Goal: Information Seeking & Learning: Learn about a topic

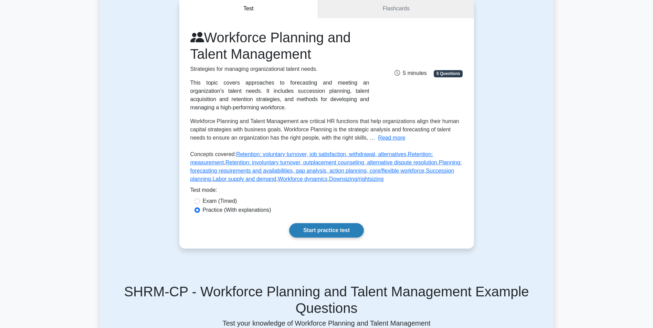
scroll to position [69, 0]
click at [331, 232] on link "Start practice test" at bounding box center [326, 230] width 75 height 14
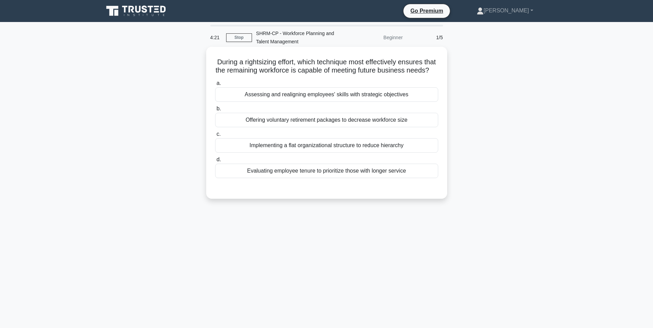
click at [326, 101] on div "Assessing and realigning employees' skills with strategic objectives" at bounding box center [326, 94] width 223 height 14
click at [215, 86] on input "a. Assessing and realigning employees' skills with strategic objectives" at bounding box center [215, 83] width 0 height 4
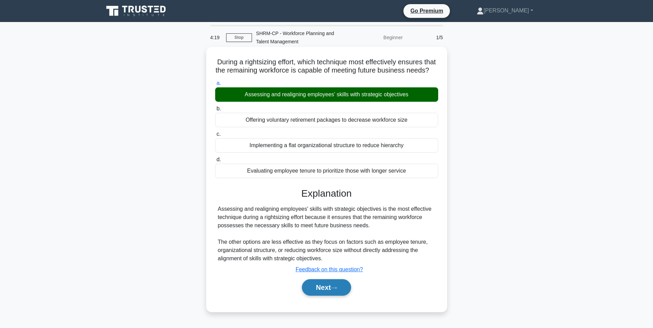
click at [322, 296] on button "Next" at bounding box center [326, 287] width 49 height 17
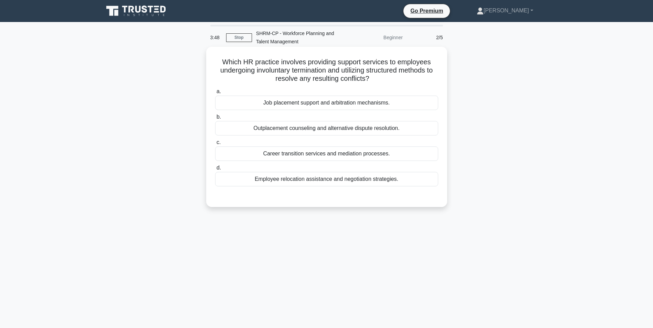
click at [290, 104] on div "Job placement support and arbitration mechanisms." at bounding box center [326, 103] width 223 height 14
click at [215, 94] on input "a. Job placement support and arbitration mechanisms." at bounding box center [215, 91] width 0 height 4
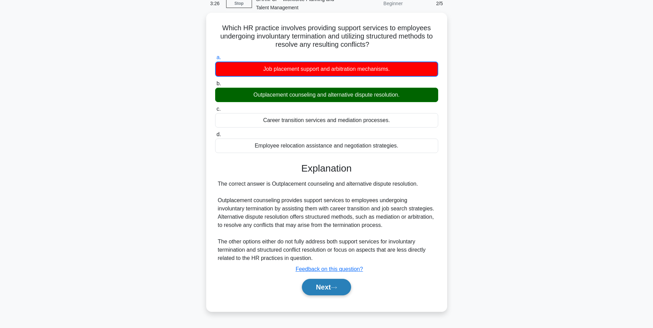
scroll to position [34, 0]
click at [331, 288] on button "Next" at bounding box center [326, 287] width 49 height 17
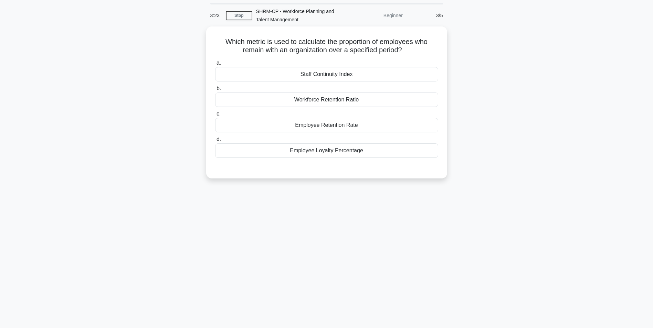
scroll to position [0, 0]
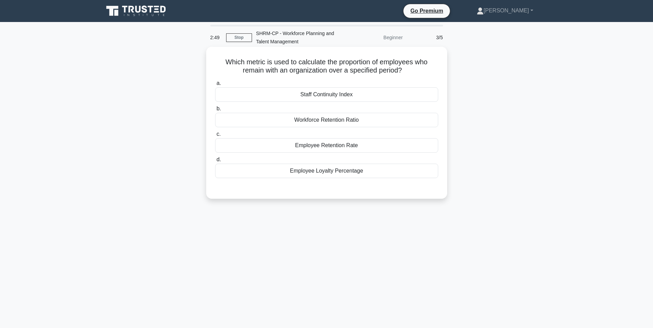
click at [343, 95] on div "Staff Continuity Index" at bounding box center [326, 94] width 223 height 14
click at [215, 86] on input "a. Staff Continuity Index" at bounding box center [215, 83] width 0 height 4
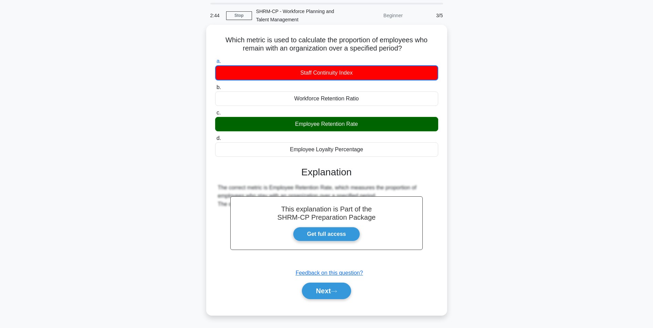
scroll to position [34, 0]
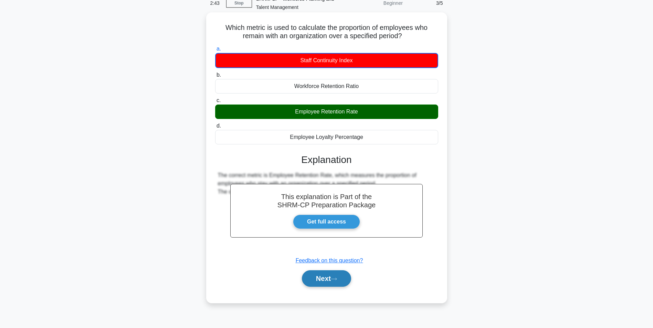
click at [326, 282] on button "Next" at bounding box center [326, 278] width 49 height 17
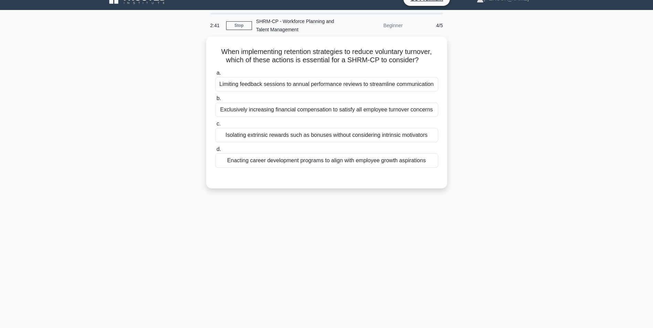
scroll to position [0, 0]
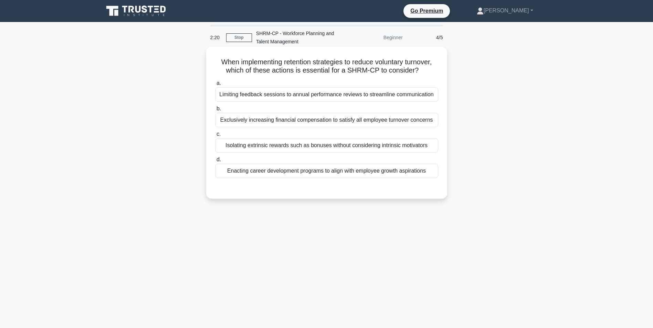
click at [338, 175] on div "Enacting career development programs to align with employee growth aspirations" at bounding box center [326, 171] width 223 height 14
click at [215, 162] on input "d. Enacting career development programs to align with employee growth aspiratio…" at bounding box center [215, 160] width 0 height 4
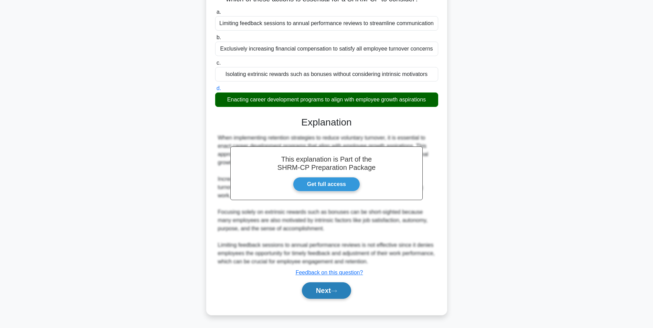
click at [333, 290] on button "Next" at bounding box center [326, 290] width 49 height 17
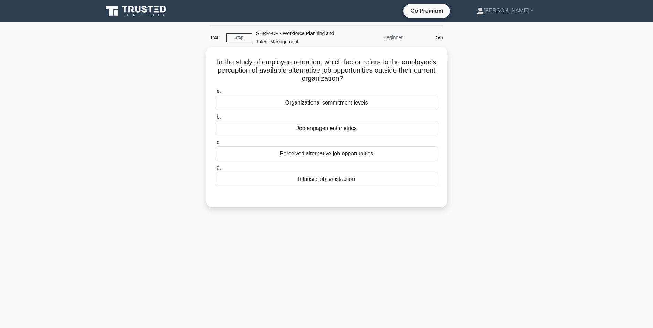
click at [322, 152] on div "Perceived alternative job opportunities" at bounding box center [326, 154] width 223 height 14
click at [215, 145] on input "c. Perceived alternative job opportunities" at bounding box center [215, 142] width 0 height 4
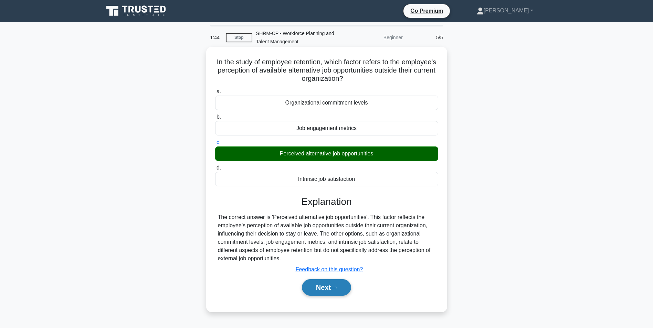
click at [320, 291] on button "Next" at bounding box center [326, 287] width 49 height 17
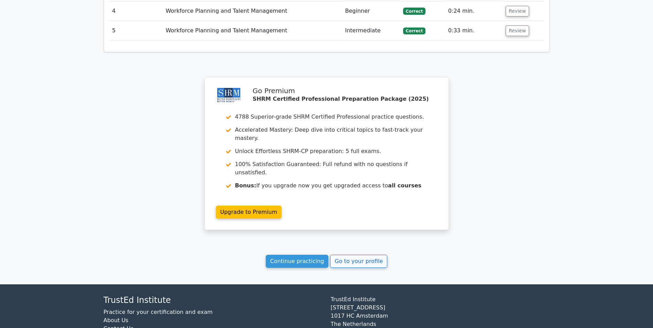
scroll to position [842, 0]
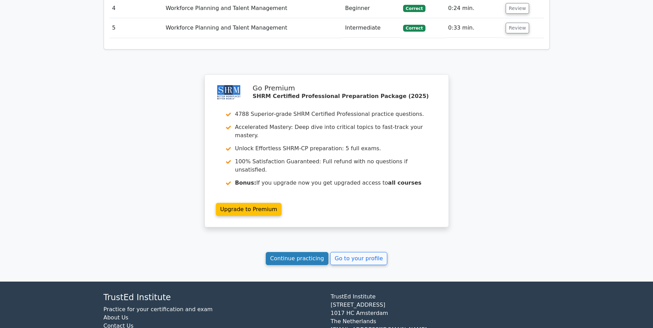
click at [300, 252] on link "Continue practicing" at bounding box center [297, 258] width 63 height 13
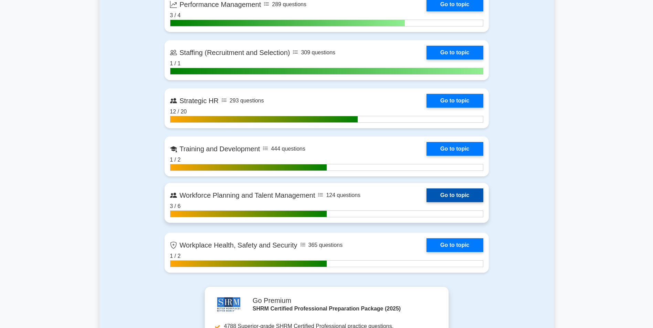
scroll to position [929, 0]
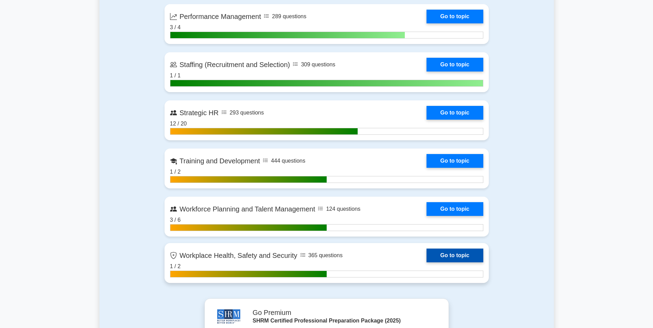
click at [450, 257] on link "Go to topic" at bounding box center [454, 256] width 56 height 14
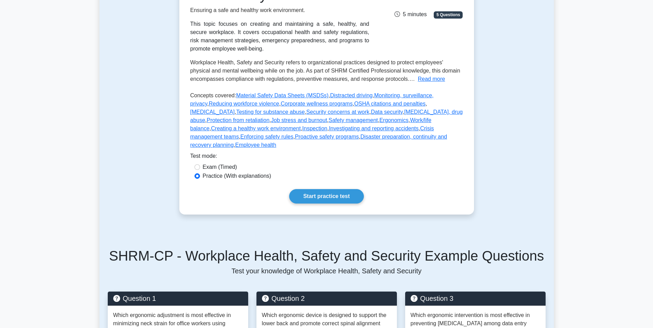
scroll to position [113, 0]
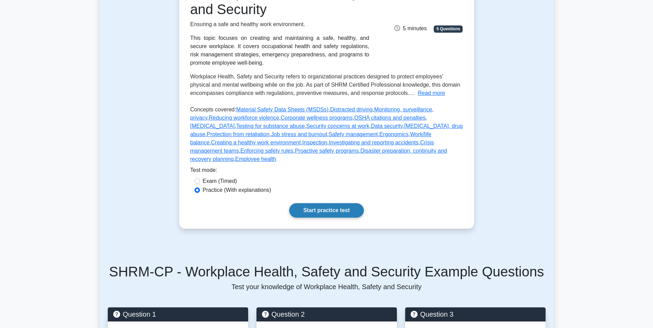
click at [341, 204] on link "Start practice test" at bounding box center [326, 210] width 75 height 14
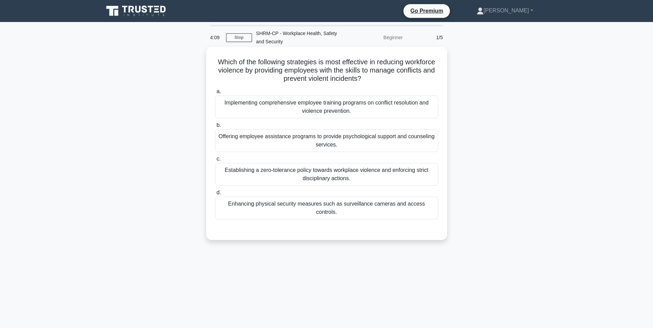
click at [286, 103] on div "Implementing comprehensive employee training programs on conflict resolution an…" at bounding box center [326, 107] width 223 height 23
click at [215, 94] on input "a. Implementing comprehensive employee training programs on conflict resolution…" at bounding box center [215, 91] width 0 height 4
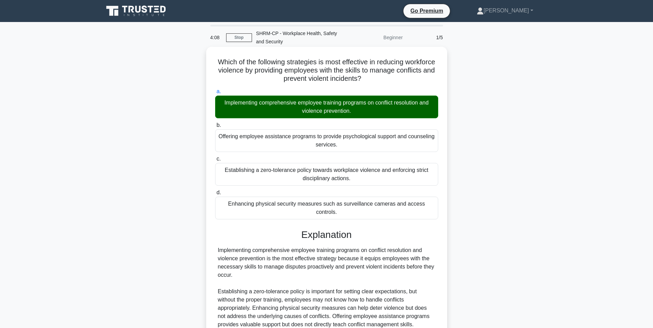
scroll to position [55, 0]
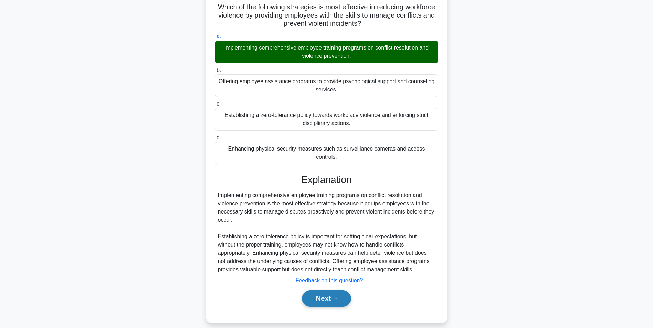
click at [328, 297] on button "Next" at bounding box center [326, 298] width 49 height 17
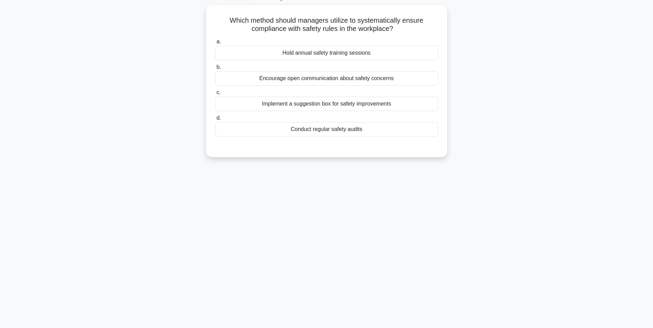
scroll to position [0, 0]
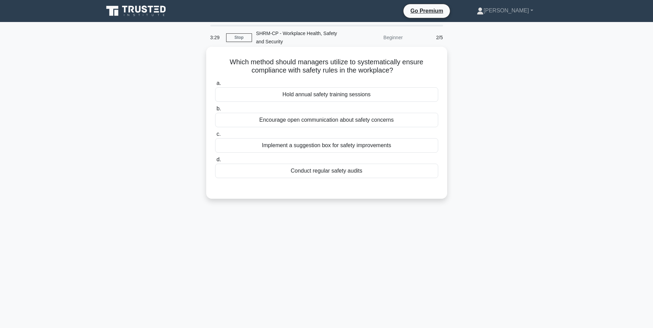
click at [317, 172] on div "Conduct regular safety audits" at bounding box center [326, 171] width 223 height 14
click at [215, 162] on input "d. Conduct regular safety audits" at bounding box center [215, 160] width 0 height 4
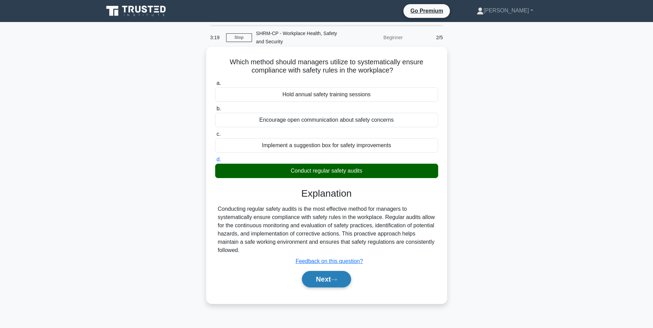
click at [334, 279] on icon at bounding box center [334, 280] width 6 height 4
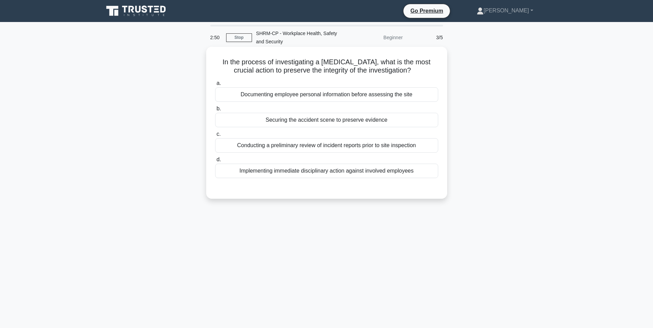
click at [310, 124] on div "Securing the accident scene to preserve evidence" at bounding box center [326, 120] width 223 height 14
click at [215, 111] on input "b. Securing the accident scene to preserve evidence" at bounding box center [215, 109] width 0 height 4
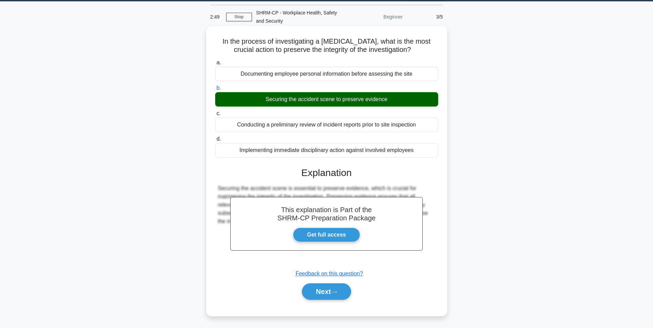
scroll to position [43, 0]
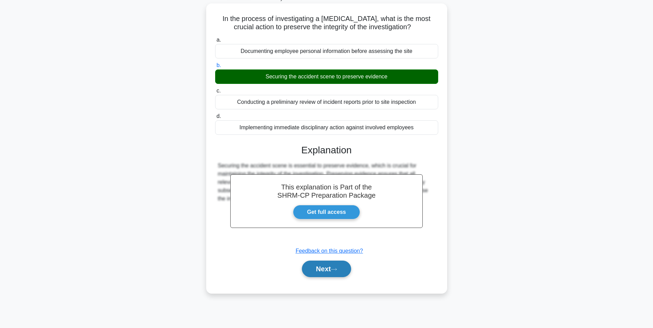
click at [321, 266] on button "Next" at bounding box center [326, 269] width 49 height 17
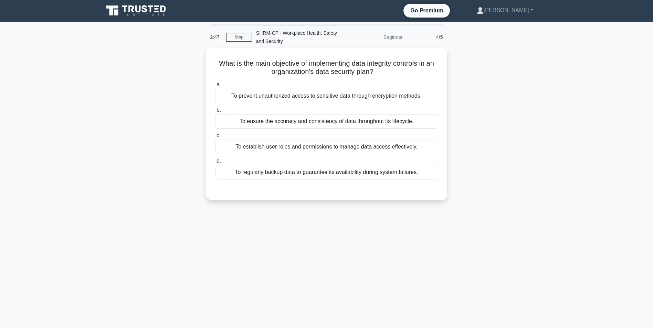
scroll to position [0, 0]
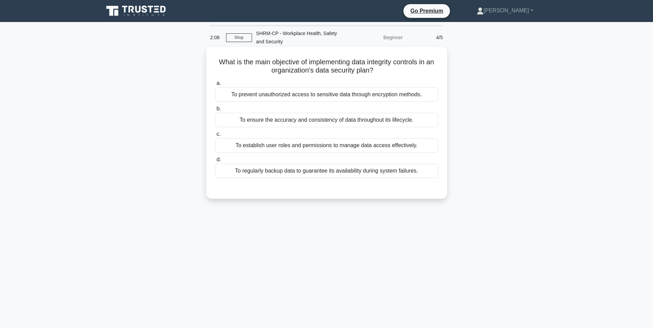
click at [351, 95] on div "To prevent unauthorized access to sensitive data through encryption methods." at bounding box center [326, 94] width 223 height 14
click at [215, 86] on input "a. To prevent unauthorized access to sensitive data through encryption methods." at bounding box center [215, 83] width 0 height 4
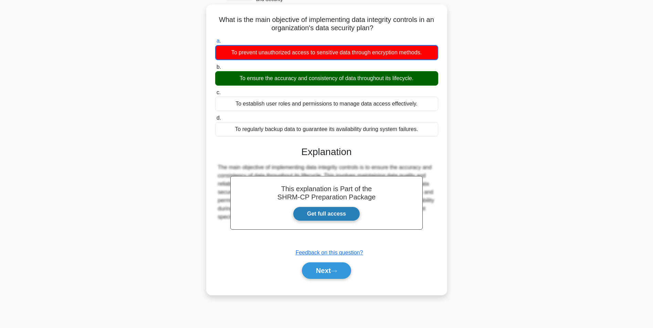
scroll to position [43, 0]
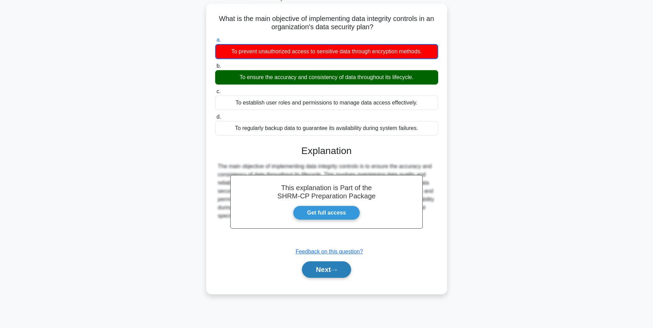
click at [320, 267] on button "Next" at bounding box center [326, 270] width 49 height 17
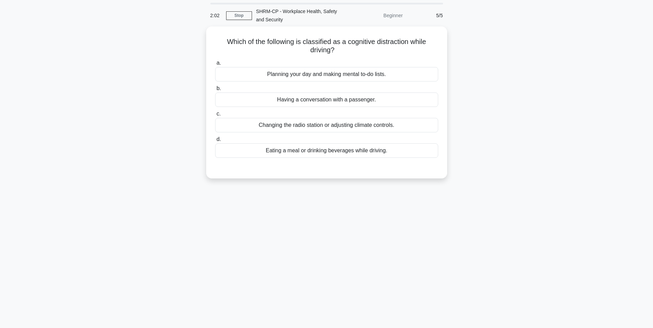
scroll to position [0, 0]
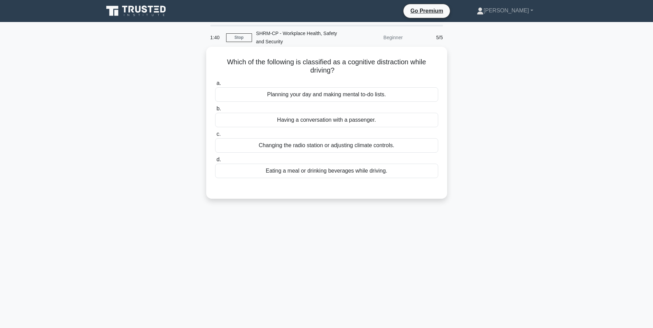
click at [314, 97] on div "Planning your day and making mental to-do lists." at bounding box center [326, 94] width 223 height 14
click at [215, 86] on input "a. Planning your day and making mental to-do lists." at bounding box center [215, 83] width 0 height 4
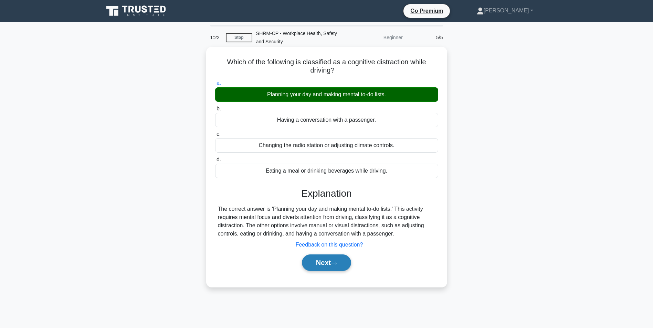
click at [326, 266] on button "Next" at bounding box center [326, 263] width 49 height 17
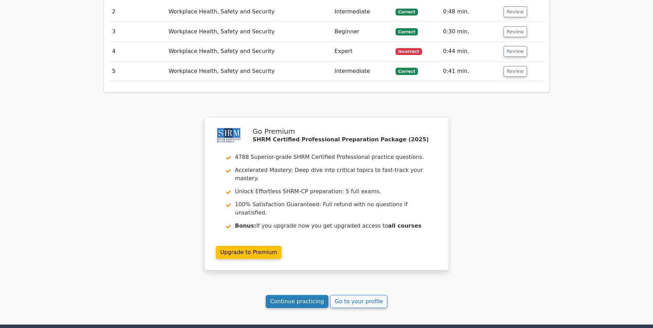
scroll to position [885, 0]
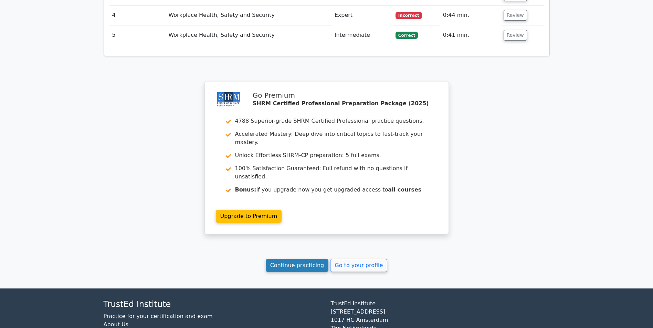
click at [296, 259] on link "Continue practicing" at bounding box center [297, 265] width 63 height 13
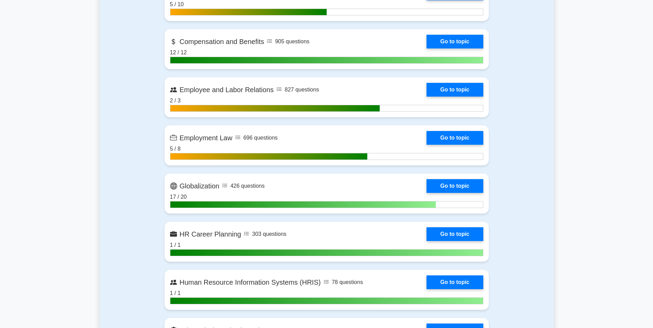
scroll to position [516, 0]
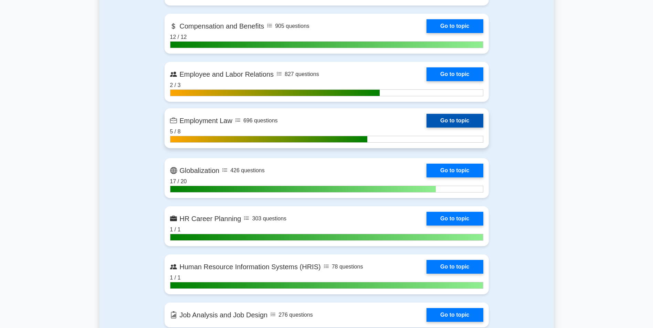
click at [426, 121] on link "Go to topic" at bounding box center [454, 121] width 56 height 14
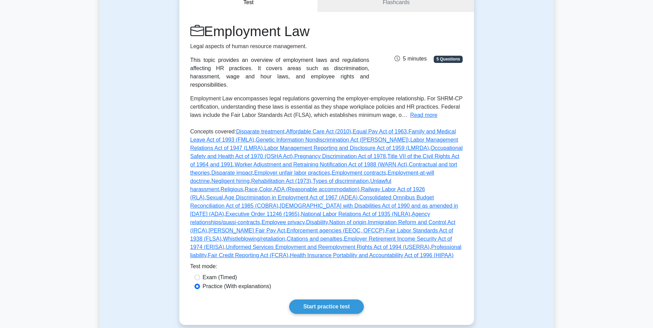
scroll to position [85, 0]
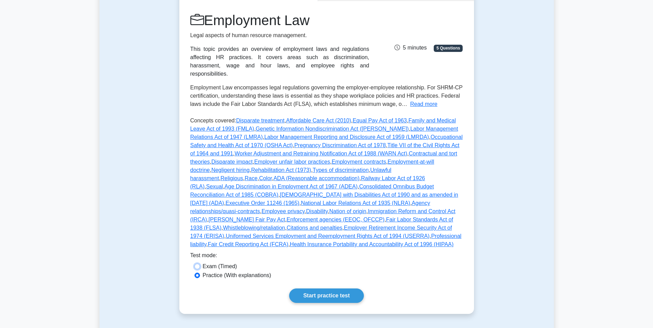
click at [198, 264] on input "Exam (Timed)" at bounding box center [197, 267] width 6 height 6
radio input "true"
click at [315, 289] on link "Start practice test" at bounding box center [326, 296] width 75 height 14
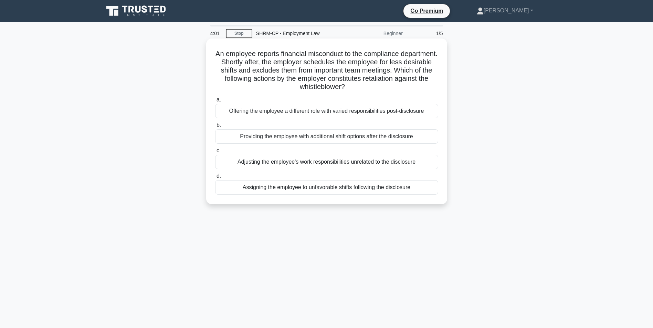
click at [282, 190] on div "Assigning the employee to unfavorable shifts following the disclosure" at bounding box center [326, 187] width 223 height 14
click at [215, 179] on input "d. Assigning the employee to unfavorable shifts following the disclosure" at bounding box center [215, 176] width 0 height 4
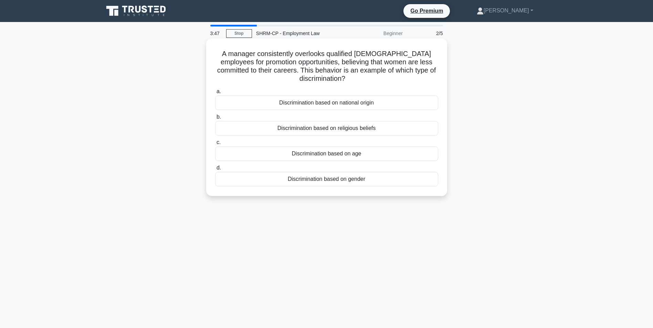
click at [342, 182] on div "Discrimination based on gender" at bounding box center [326, 179] width 223 height 14
click at [215, 170] on input "d. Discrimination based on gender" at bounding box center [215, 168] width 0 height 4
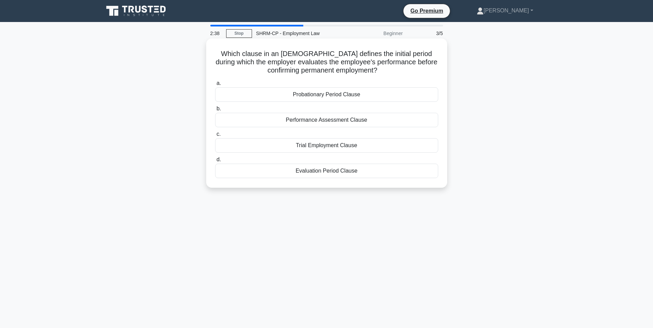
click at [326, 97] on div "Probationary Period Clause" at bounding box center [326, 94] width 223 height 14
click at [215, 86] on input "a. Probationary Period Clause" at bounding box center [215, 83] width 0 height 4
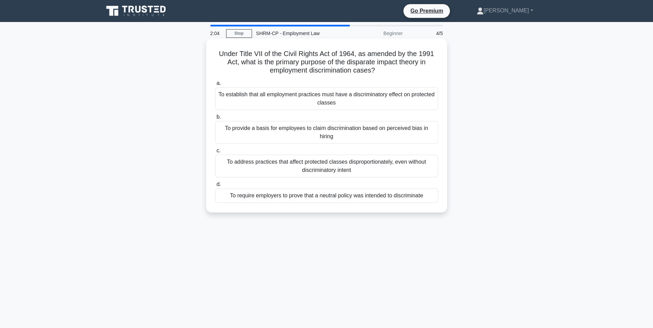
drag, startPoint x: 240, startPoint y: 52, endPoint x: 381, endPoint y: 70, distance: 141.9
click at [381, 70] on h5 "Under Title VII of the Civil Rights Act of 1964, as amended by the 1991 Act, wh…" at bounding box center [326, 62] width 224 height 25
copy h5 "Title VII of the Civil Rights Act of 1964, as amended by the 1991 Act, what is …"
click at [319, 169] on div "To address practices that affect protected classes disproportionately, even wit…" at bounding box center [326, 166] width 223 height 23
click at [215, 153] on input "c. To address practices that affect protected classes disproportionately, even …" at bounding box center [215, 151] width 0 height 4
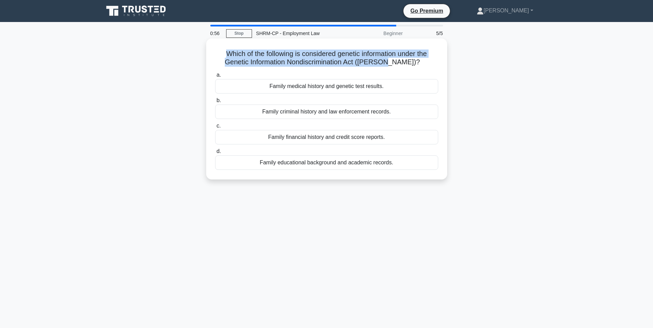
drag, startPoint x: 409, startPoint y: 62, endPoint x: 213, endPoint y: 51, distance: 196.8
click at [213, 51] on div "Which of the following is considered genetic information under the Genetic Info…" at bounding box center [326, 109] width 235 height 136
copy h5 "Which of the following is considered genetic information under the Genetic Info…"
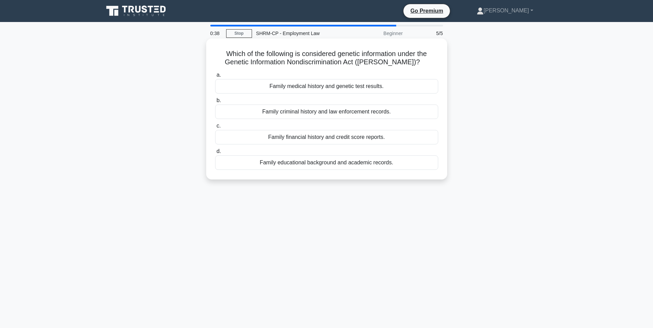
click at [376, 86] on div "Family medical history and genetic test results." at bounding box center [326, 86] width 223 height 14
click at [215, 77] on input "a. Family medical history and genetic test results." at bounding box center [215, 75] width 0 height 4
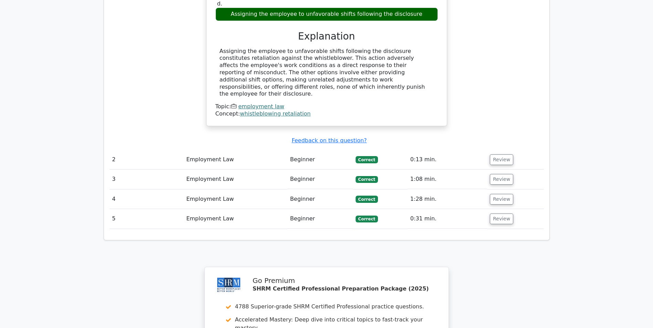
scroll to position [654, 0]
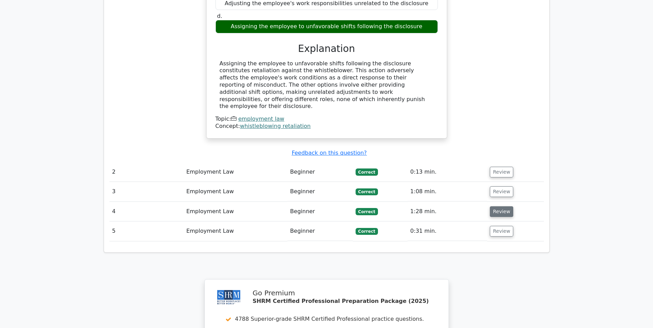
click at [497, 206] on button "Review" at bounding box center [501, 211] width 23 height 11
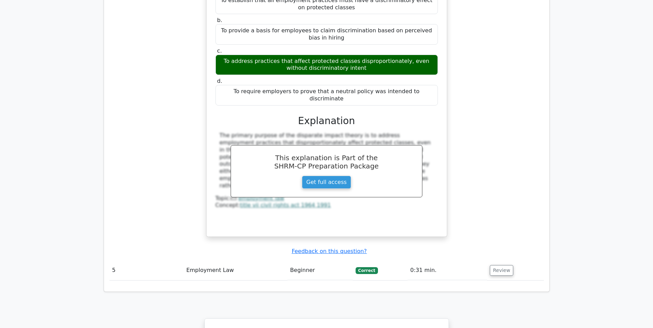
scroll to position [1159, 0]
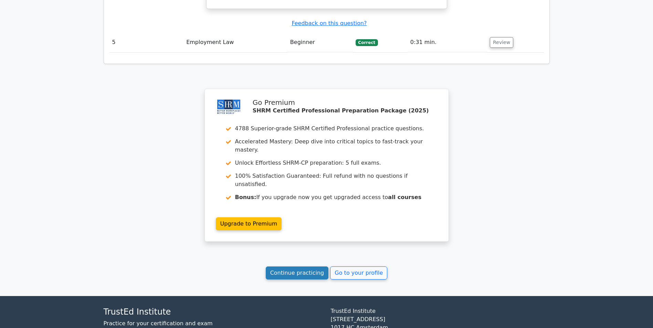
click at [311, 267] on link "Continue practicing" at bounding box center [297, 273] width 63 height 13
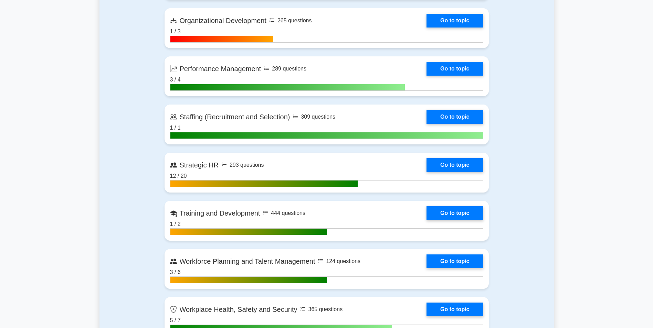
scroll to position [860, 0]
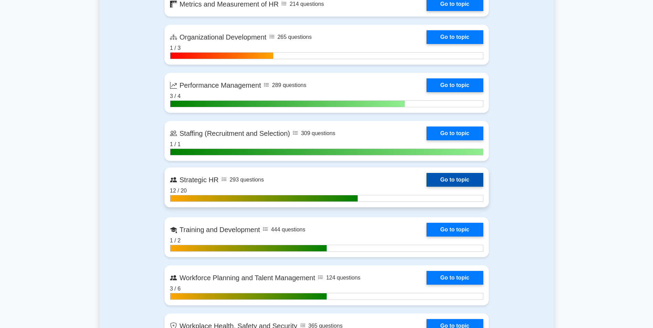
click at [426, 183] on link "Go to topic" at bounding box center [454, 180] width 56 height 14
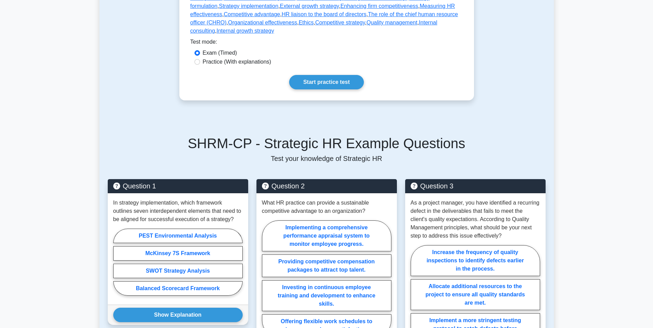
scroll to position [138, 0]
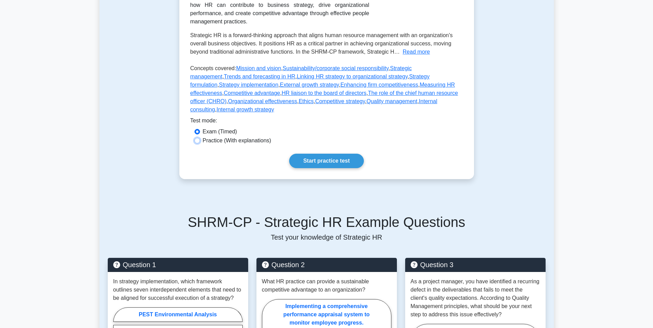
click at [199, 138] on input "Practice (With explanations)" at bounding box center [197, 141] width 6 height 6
radio input "true"
click at [333, 154] on link "Start practice test" at bounding box center [326, 161] width 75 height 14
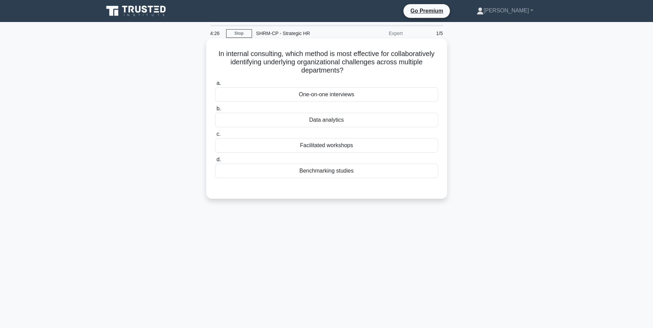
click at [323, 147] on div "Facilitated workshops" at bounding box center [326, 145] width 223 height 14
click at [215, 137] on input "c. Facilitated workshops" at bounding box center [215, 134] width 0 height 4
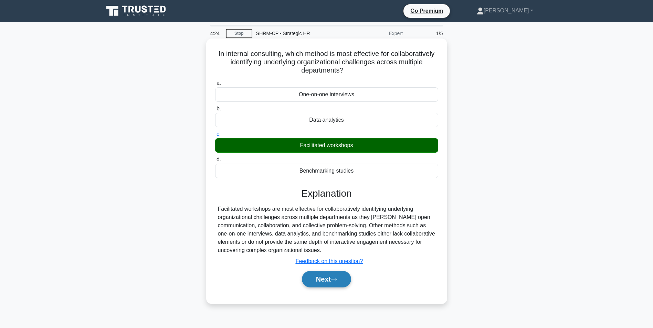
click at [325, 286] on button "Next" at bounding box center [326, 279] width 49 height 17
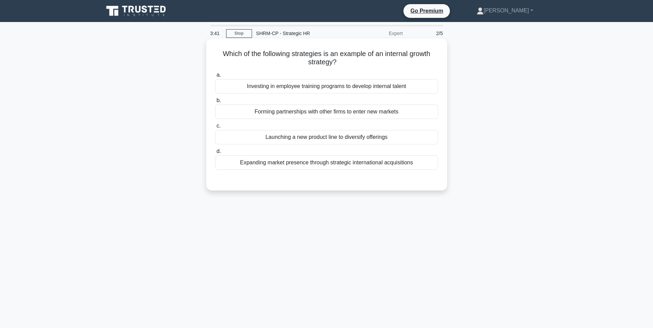
click at [288, 85] on div "Investing in employee training programs to develop internal talent" at bounding box center [326, 86] width 223 height 14
click at [215, 77] on input "a. Investing in employee training programs to develop internal talent" at bounding box center [215, 75] width 0 height 4
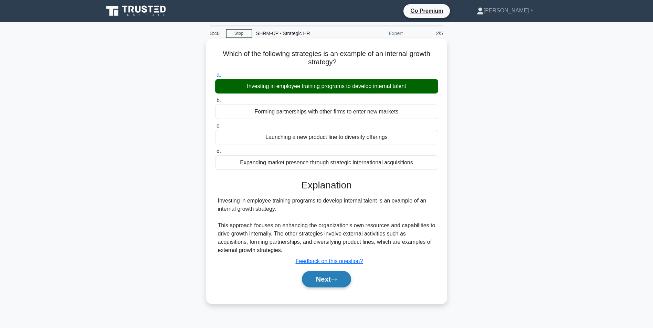
click at [321, 283] on button "Next" at bounding box center [326, 279] width 49 height 17
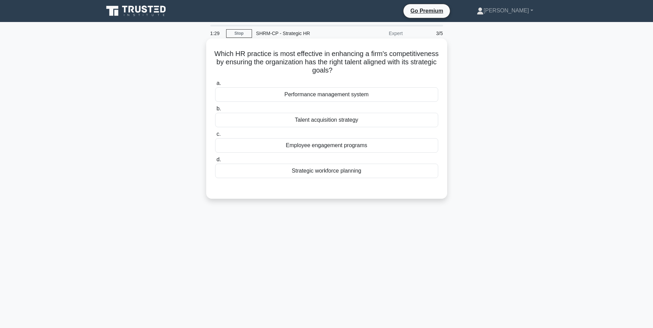
click at [334, 124] on div "Talent acquisition strategy" at bounding box center [326, 120] width 223 height 14
click at [215, 111] on input "b. Talent acquisition strategy" at bounding box center [215, 109] width 0 height 4
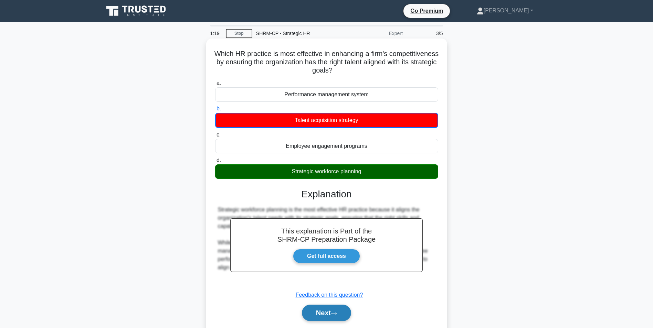
click at [319, 316] on button "Next" at bounding box center [326, 313] width 49 height 17
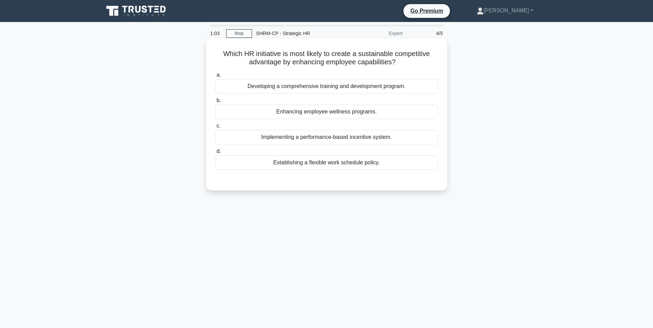
click at [369, 89] on div "Developing a comprehensive training and development program." at bounding box center [326, 86] width 223 height 14
click at [215, 77] on input "a. Developing a comprehensive training and development program." at bounding box center [215, 75] width 0 height 4
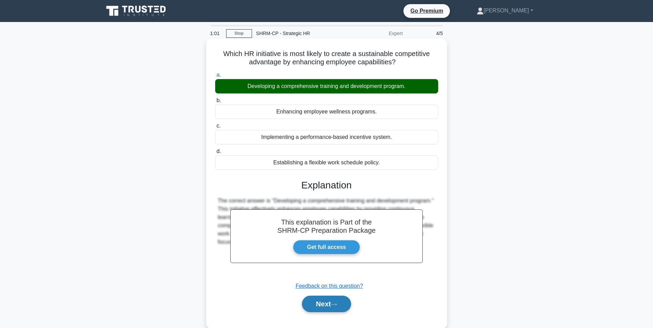
click at [322, 299] on button "Next" at bounding box center [326, 304] width 49 height 17
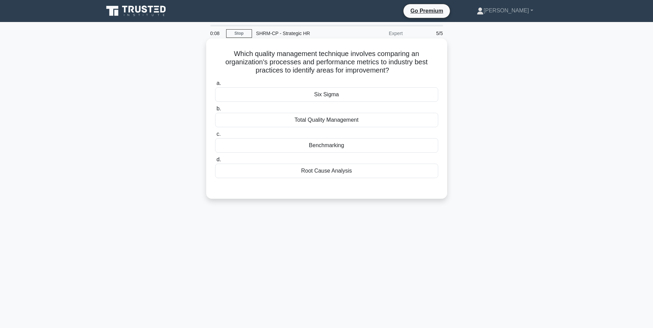
click at [342, 121] on div "Total Quality Management" at bounding box center [326, 120] width 223 height 14
click at [215, 111] on input "b. Total Quality Management" at bounding box center [215, 109] width 0 height 4
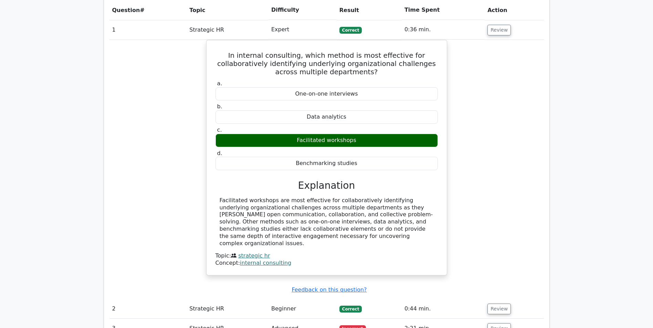
scroll to position [516, 0]
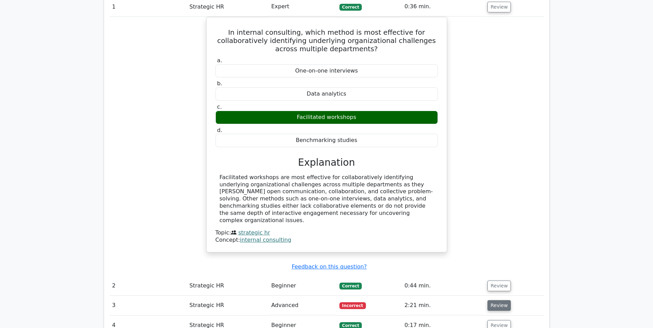
click at [490, 300] on button "Review" at bounding box center [498, 305] width 23 height 11
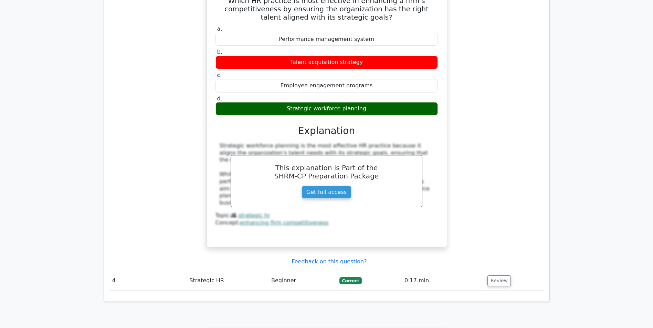
scroll to position [895, 0]
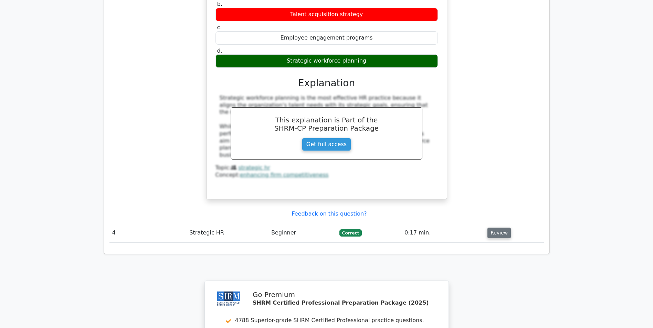
click at [499, 228] on button "Review" at bounding box center [498, 233] width 23 height 11
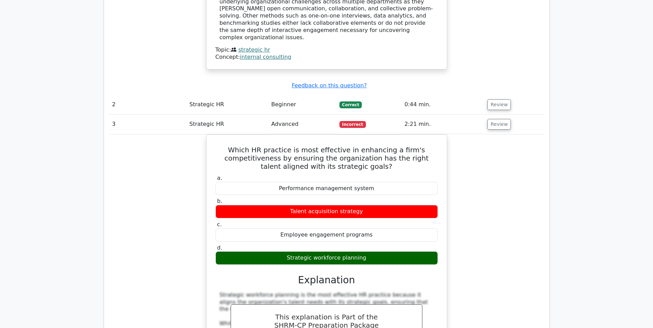
scroll to position [619, 0]
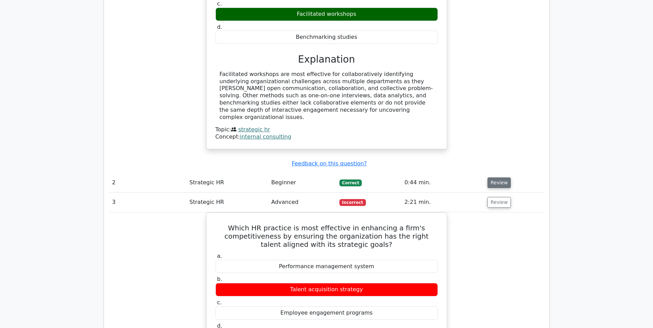
click at [499, 178] on button "Review" at bounding box center [498, 183] width 23 height 11
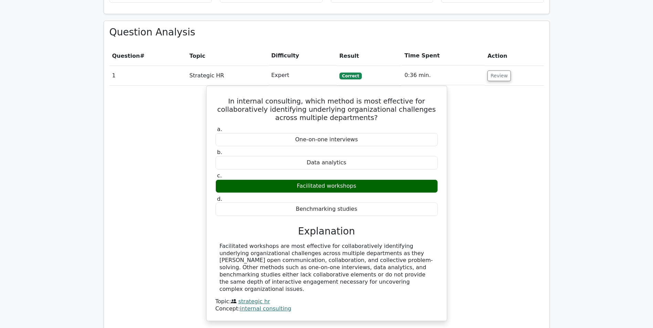
scroll to position [310, 0]
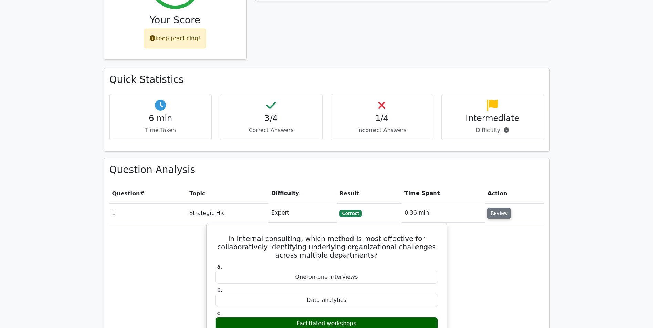
click at [488, 208] on button "Review" at bounding box center [498, 213] width 23 height 11
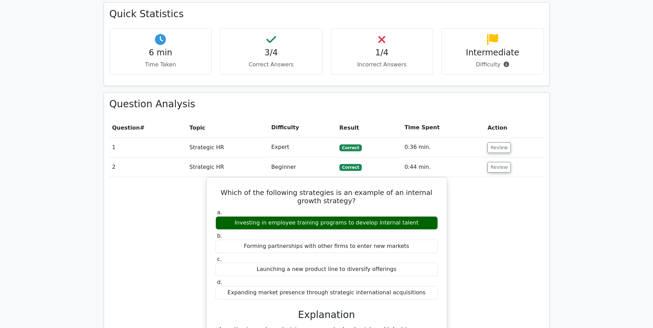
scroll to position [378, 0]
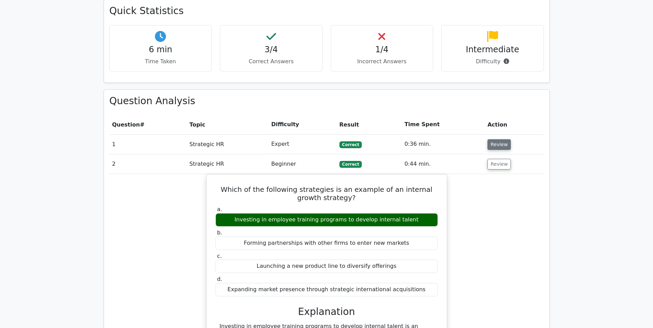
click at [504, 139] on button "Review" at bounding box center [498, 144] width 23 height 11
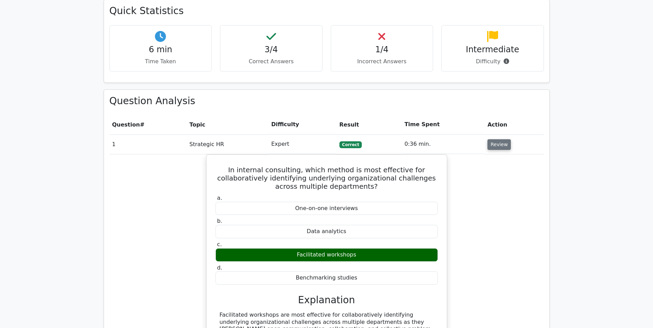
click at [503, 139] on button "Review" at bounding box center [498, 144] width 23 height 11
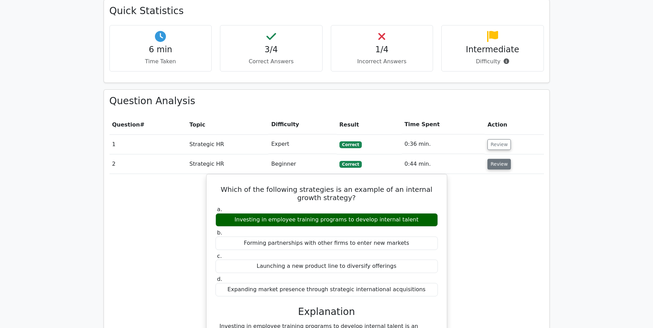
click at [493, 159] on button "Review" at bounding box center [498, 164] width 23 height 11
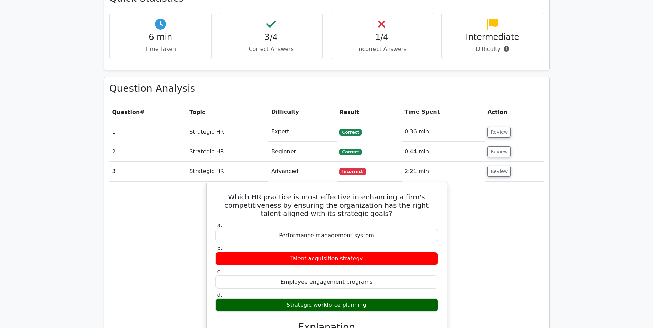
scroll to position [413, 0]
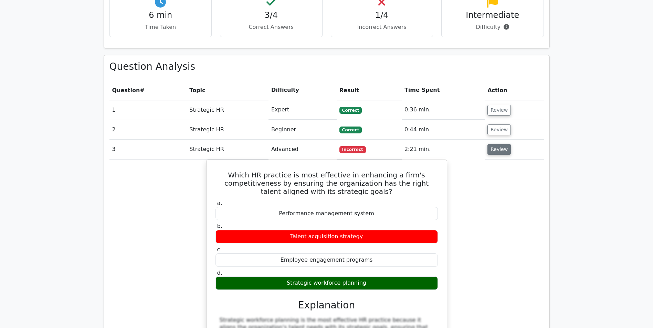
click at [494, 144] on button "Review" at bounding box center [498, 149] width 23 height 11
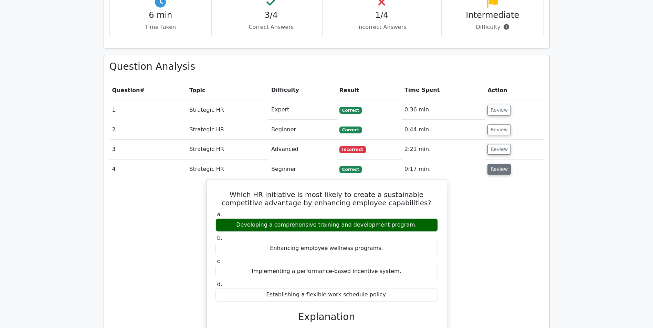
click at [492, 164] on button "Review" at bounding box center [498, 169] width 23 height 11
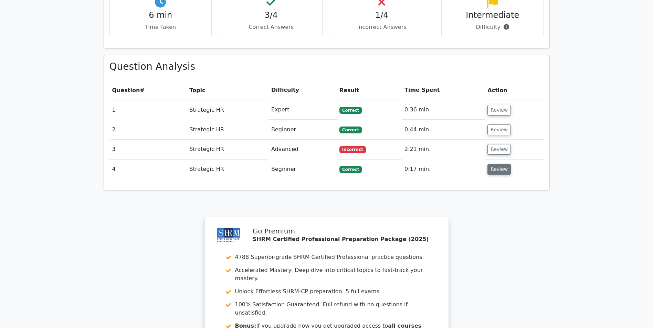
click at [498, 164] on button "Review" at bounding box center [498, 169] width 23 height 11
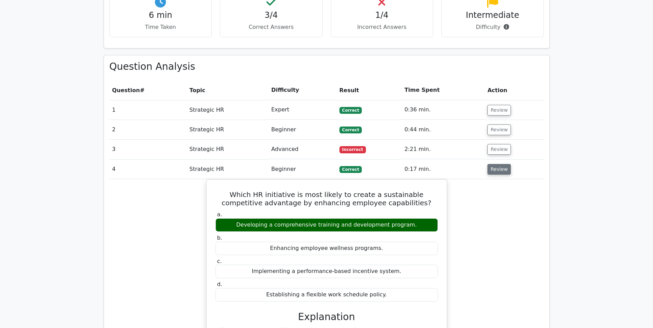
click at [490, 164] on button "Review" at bounding box center [498, 169] width 23 height 11
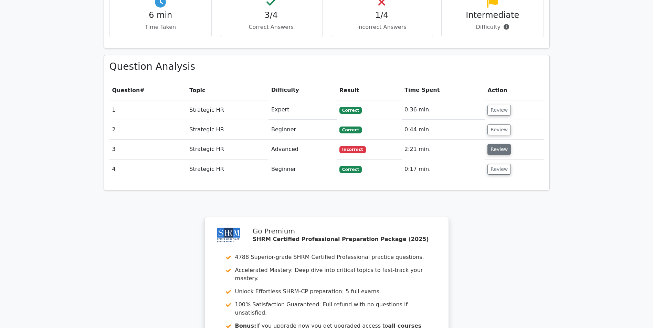
click at [491, 144] on button "Review" at bounding box center [498, 149] width 23 height 11
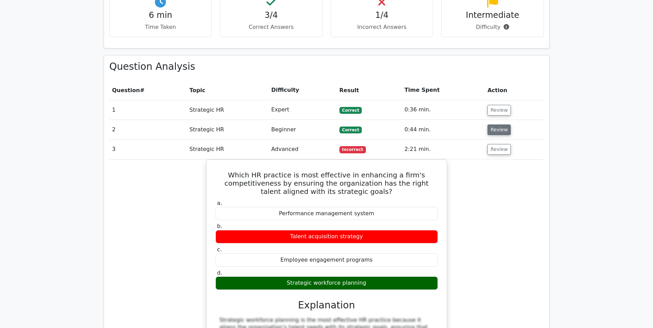
click at [492, 125] on button "Review" at bounding box center [498, 130] width 23 height 11
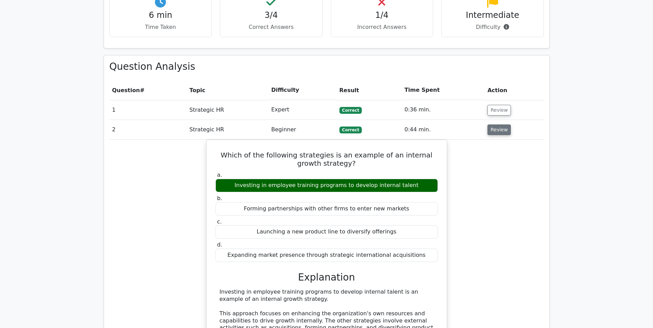
click at [491, 125] on button "Review" at bounding box center [498, 130] width 23 height 11
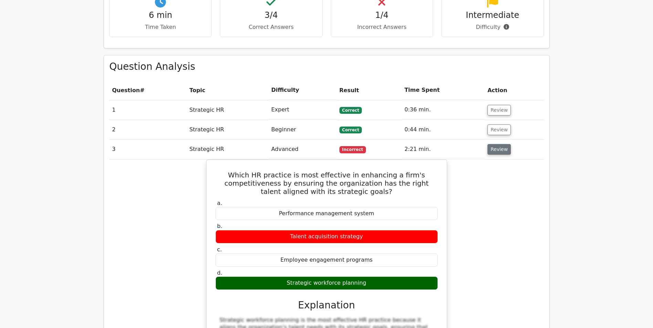
click at [488, 144] on button "Review" at bounding box center [498, 149] width 23 height 11
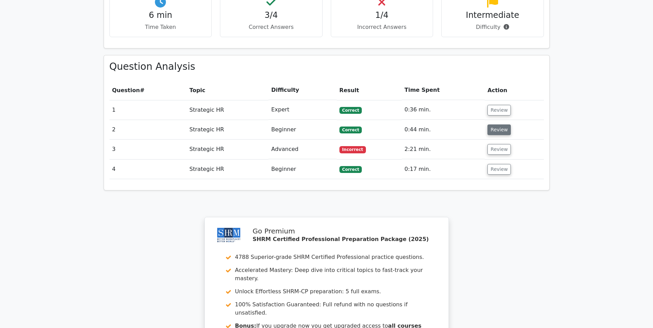
click at [493, 125] on button "Review" at bounding box center [498, 130] width 23 height 11
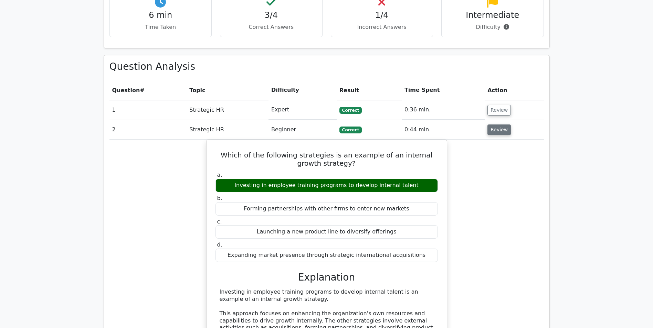
click at [495, 125] on button "Review" at bounding box center [498, 130] width 23 height 11
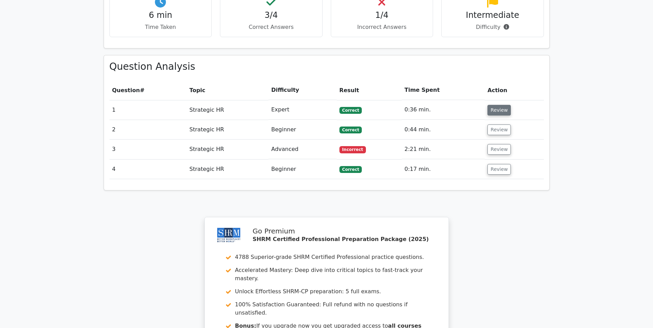
click at [497, 105] on button "Review" at bounding box center [498, 110] width 23 height 11
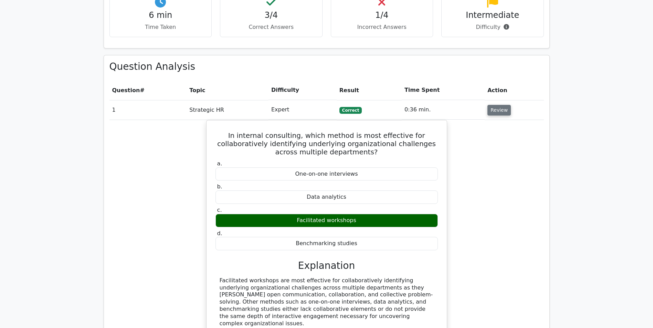
click at [495, 105] on button "Review" at bounding box center [498, 110] width 23 height 11
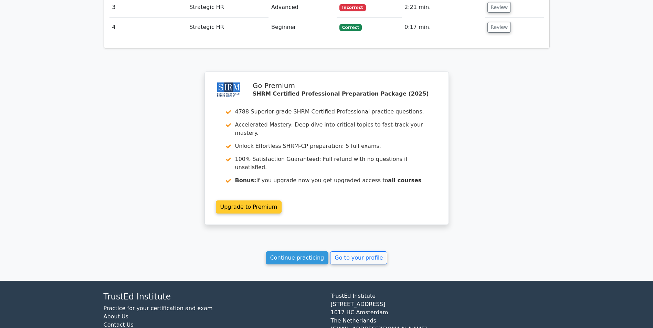
scroll to position [558, 0]
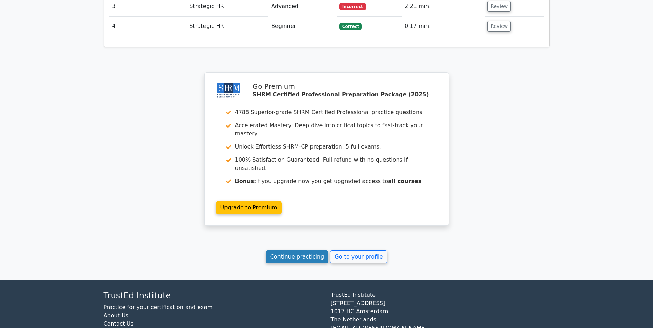
click at [309, 250] on link "Continue practicing" at bounding box center [297, 256] width 63 height 13
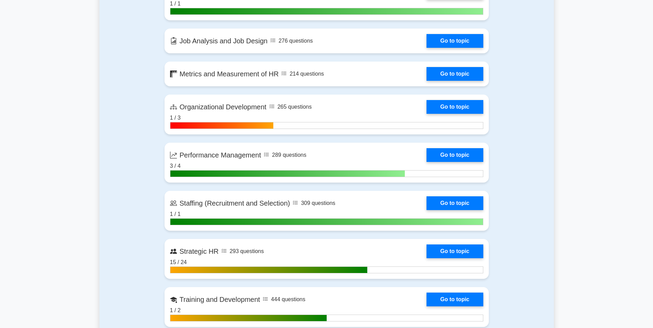
scroll to position [688, 0]
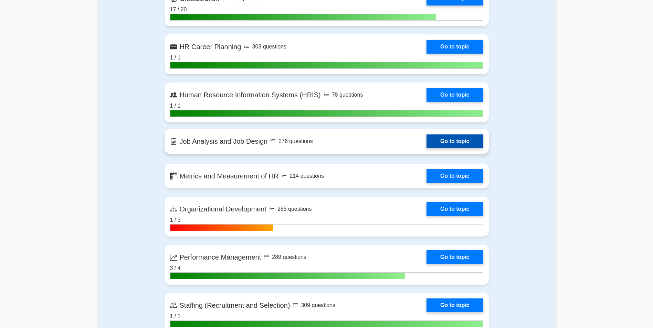
click at [451, 139] on link "Go to topic" at bounding box center [454, 142] width 56 height 14
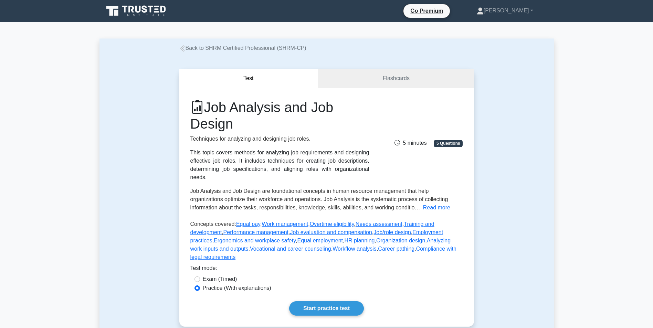
click at [201, 47] on link "Back to SHRM Certified Professional (SHRM-CP)" at bounding box center [242, 48] width 127 height 6
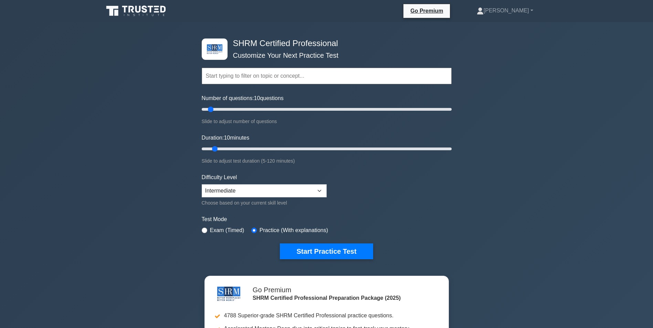
click at [116, 7] on icon at bounding box center [112, 11] width 12 height 10
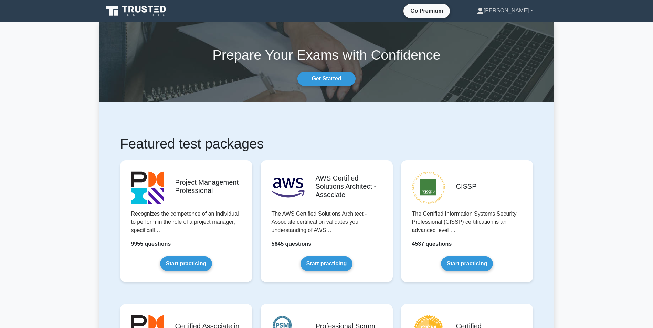
click at [522, 10] on link "[PERSON_NAME]" at bounding box center [504, 11] width 89 height 14
click at [501, 26] on link "Profile" at bounding box center [487, 26] width 54 height 11
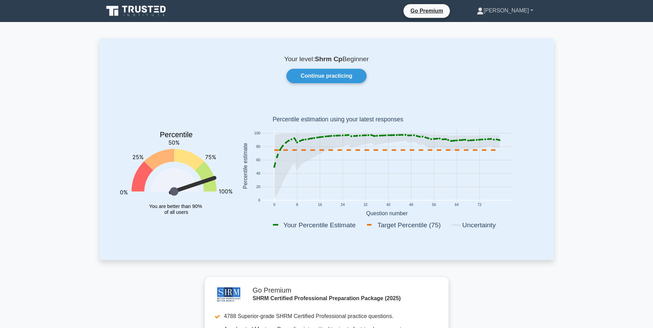
click at [522, 12] on link "[PERSON_NAME]" at bounding box center [504, 11] width 89 height 14
click at [513, 10] on link "[PERSON_NAME]" at bounding box center [504, 11] width 89 height 14
click at [346, 76] on link "Continue practicing" at bounding box center [326, 76] width 80 height 14
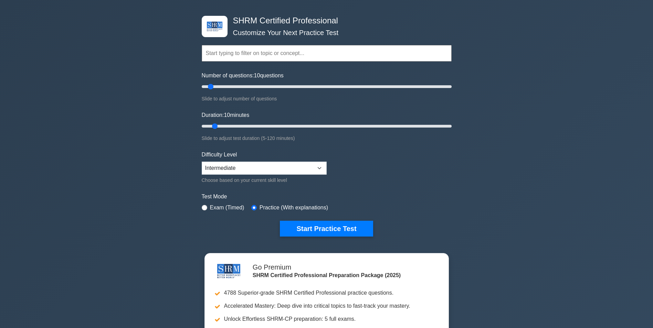
scroll to position [34, 0]
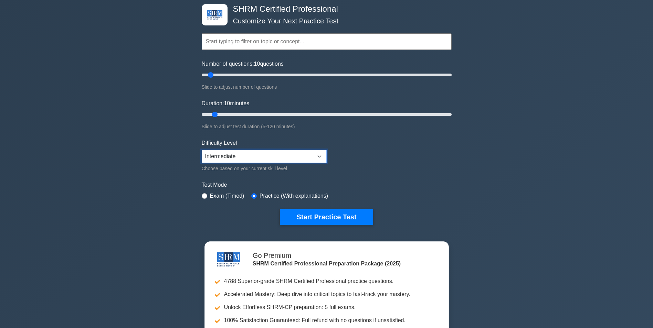
click at [269, 157] on select "Beginner Intermediate Expert" at bounding box center [264, 156] width 125 height 13
click at [153, 158] on div "SHRM Certified Professional Customize Your Next Practice Test Topics Change Man…" at bounding box center [326, 188] width 653 height 400
click at [282, 36] on input "text" at bounding box center [327, 41] width 250 height 17
click at [278, 40] on input "text" at bounding box center [327, 41] width 250 height 17
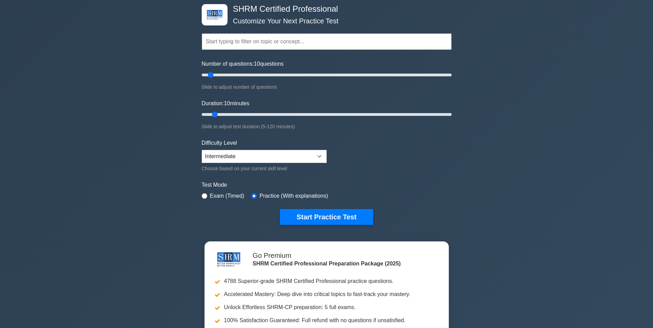
click at [168, 90] on div "SHRM Certified Professional Customize Your Next Practice Test Topics Change Man…" at bounding box center [326, 188] width 653 height 400
click at [280, 45] on input "text" at bounding box center [327, 41] width 250 height 17
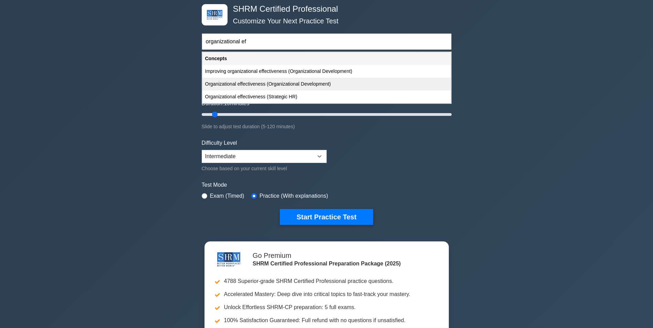
click at [247, 83] on div "Organizational effectiveness (Organizational Development)" at bounding box center [326, 84] width 248 height 13
type input "Organizational effectiveness (Organizational Development)"
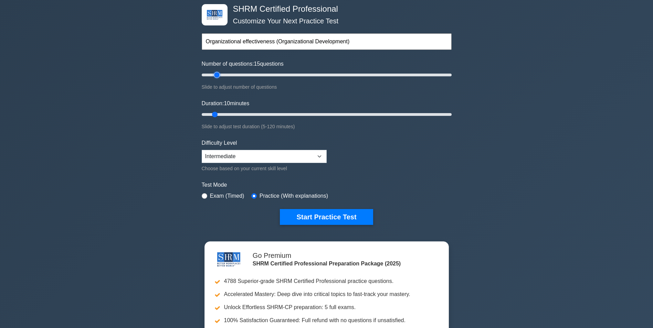
drag, startPoint x: 211, startPoint y: 73, endPoint x: 218, endPoint y: 73, distance: 6.9
type input "15"
click at [218, 73] on input "Number of questions: 15 questions" at bounding box center [327, 75] width 250 height 8
drag, startPoint x: 215, startPoint y: 113, endPoint x: 221, endPoint y: 110, distance: 6.5
type input "15"
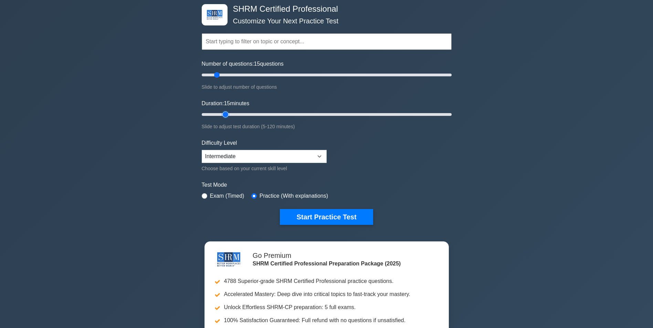
click at [221, 110] on input "Duration: 15 minutes" at bounding box center [327, 114] width 250 height 8
click at [220, 153] on select "Beginner Intermediate Expert" at bounding box center [264, 156] width 125 height 13
click at [263, 43] on input "text" at bounding box center [327, 41] width 250 height 17
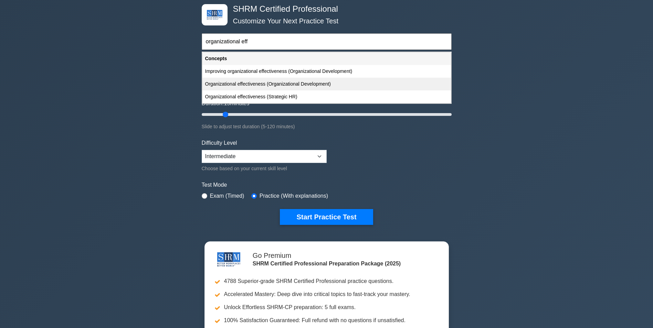
click at [265, 85] on div "Organizational effectiveness (Organizational Development)" at bounding box center [326, 84] width 248 height 13
type input "Organizational effectiveness (Organizational Development)"
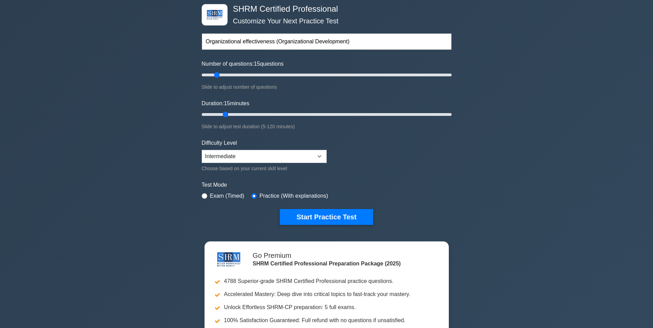
click at [477, 120] on div "SHRM Certified Professional Customize Your Next Practice Test Organizational ef…" at bounding box center [326, 188] width 653 height 400
click at [261, 36] on input "text" at bounding box center [327, 41] width 250 height 17
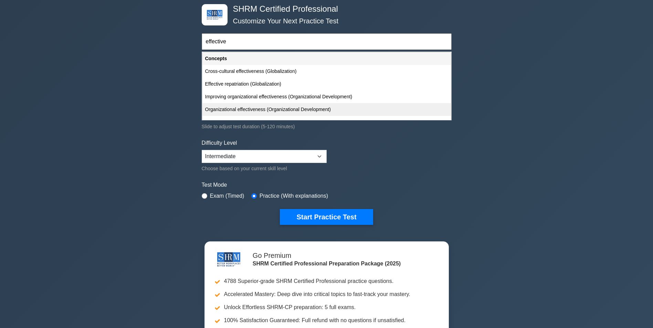
click at [249, 109] on div "Organizational effectiveness (Organizational Development)" at bounding box center [326, 109] width 248 height 13
type input "Organizational effectiveness (Organizational Development)"
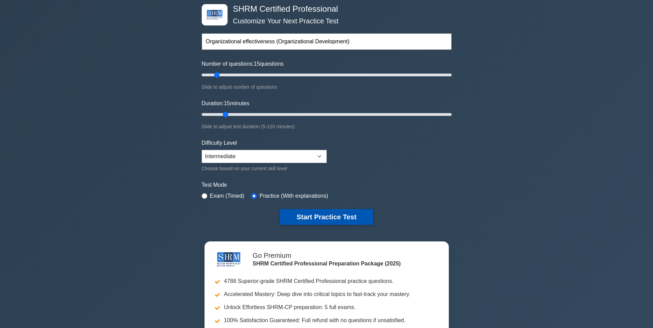
click at [317, 220] on button "Start Practice Test" at bounding box center [326, 217] width 93 height 16
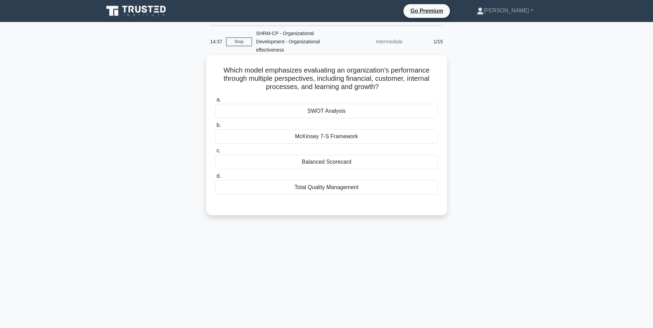
click at [334, 132] on div "McKinsey 7-S Framework" at bounding box center [326, 136] width 223 height 14
click at [215, 128] on input "b. McKinsey 7-S Framework" at bounding box center [215, 125] width 0 height 4
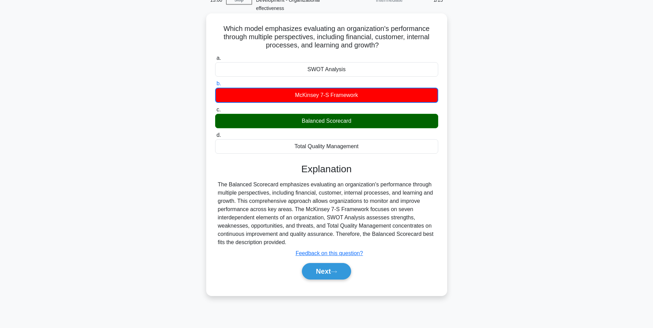
scroll to position [43, 0]
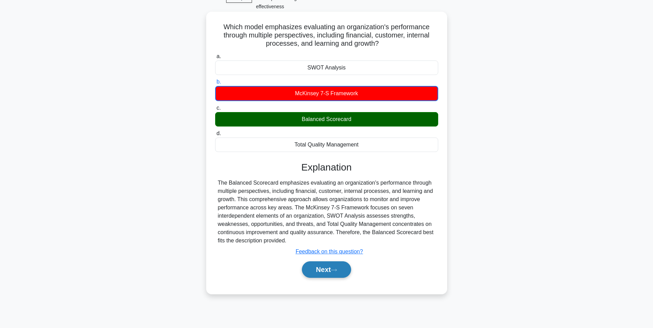
click at [328, 264] on button "Next" at bounding box center [326, 270] width 49 height 17
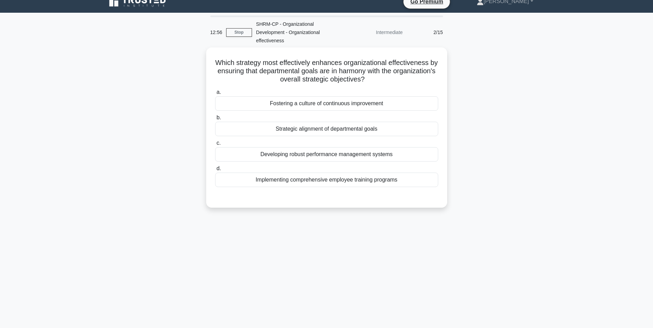
scroll to position [0, 0]
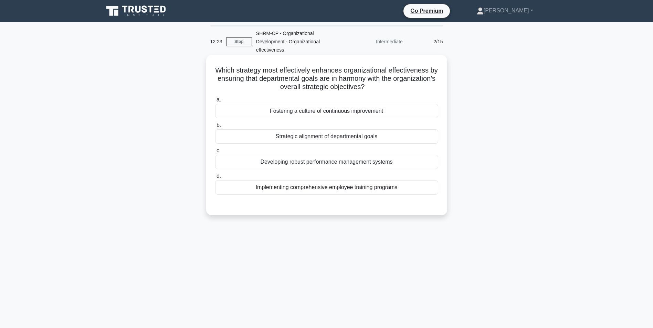
click at [331, 129] on div "Strategic alignment of departmental goals" at bounding box center [326, 136] width 223 height 14
click at [215, 127] on input "b. Strategic alignment of departmental goals" at bounding box center [215, 125] width 0 height 4
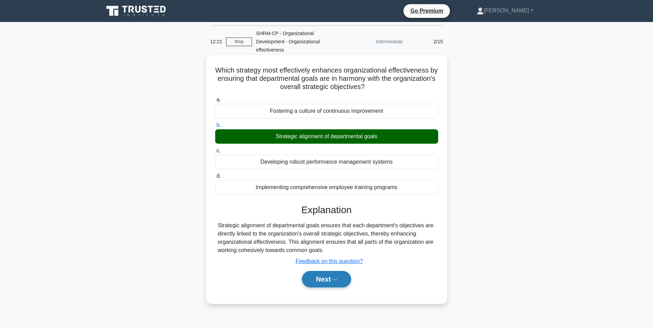
click at [328, 276] on button "Next" at bounding box center [326, 279] width 49 height 17
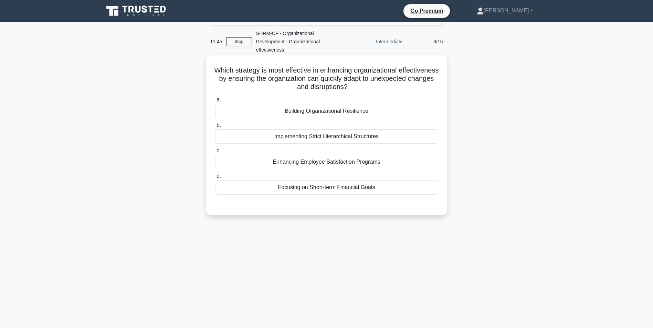
click at [357, 107] on div "Building Organizational Resilience" at bounding box center [326, 111] width 223 height 14
click at [215, 102] on input "a. Building Organizational Resilience" at bounding box center [215, 100] width 0 height 4
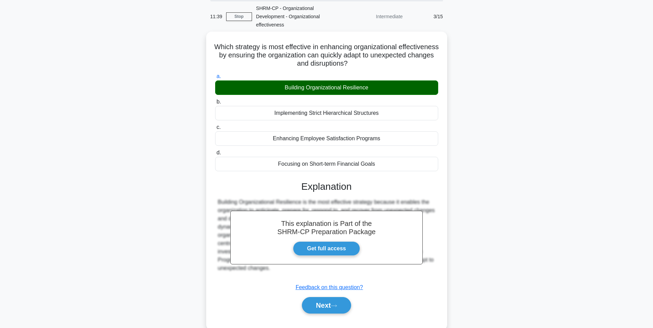
scroll to position [43, 0]
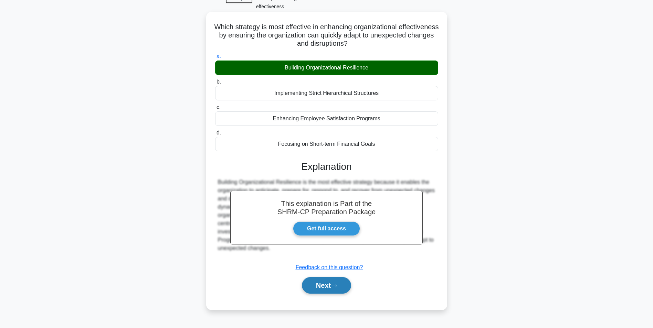
click at [328, 285] on button "Next" at bounding box center [326, 285] width 49 height 17
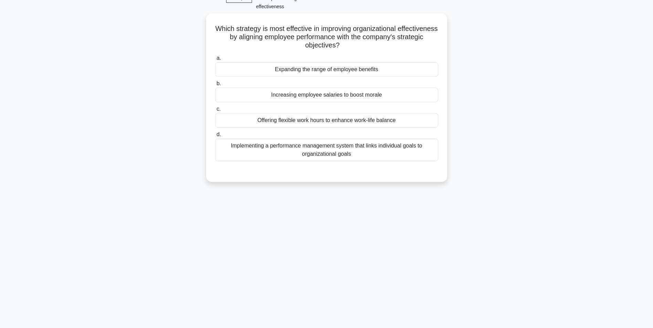
scroll to position [0, 0]
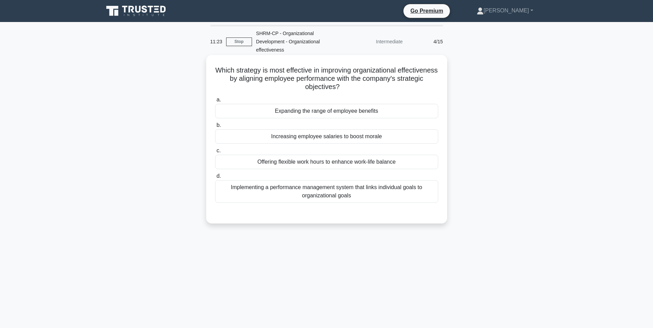
click at [358, 188] on div "Implementing a performance management system that links individual goals to org…" at bounding box center [326, 191] width 223 height 23
click at [215, 179] on input "d. Implementing a performance management system that links individual goals to …" at bounding box center [215, 176] width 0 height 4
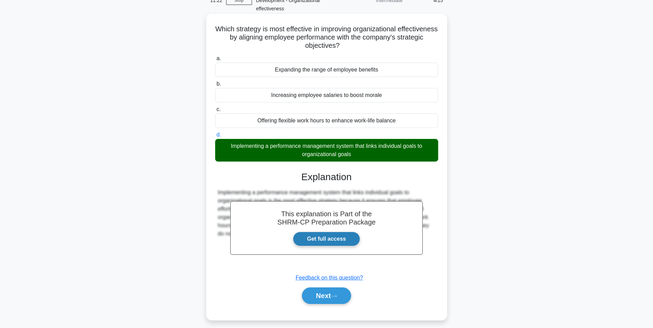
scroll to position [43, 0]
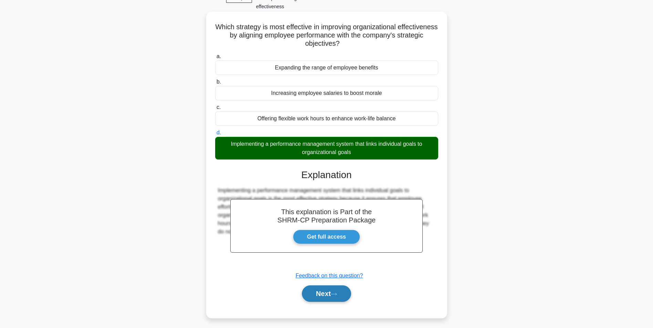
click at [316, 286] on button "Next" at bounding box center [326, 294] width 49 height 17
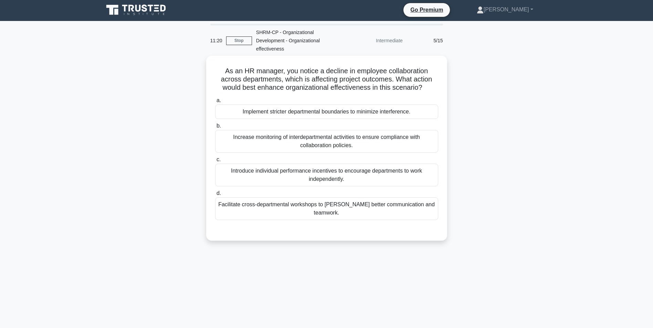
scroll to position [0, 0]
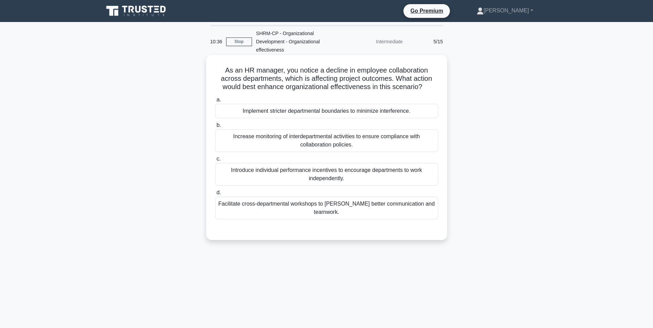
click at [344, 199] on div "Facilitate cross-departmental workshops to foster better communication and team…" at bounding box center [326, 208] width 223 height 23
click at [215, 195] on input "d. Facilitate cross-departmental workshops to foster better communication and t…" at bounding box center [215, 193] width 0 height 4
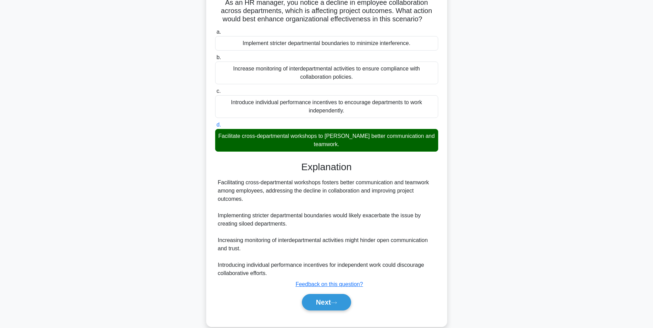
scroll to position [72, 0]
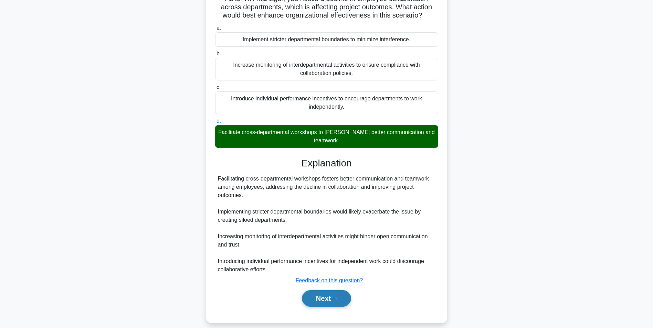
click at [322, 290] on button "Next" at bounding box center [326, 298] width 49 height 17
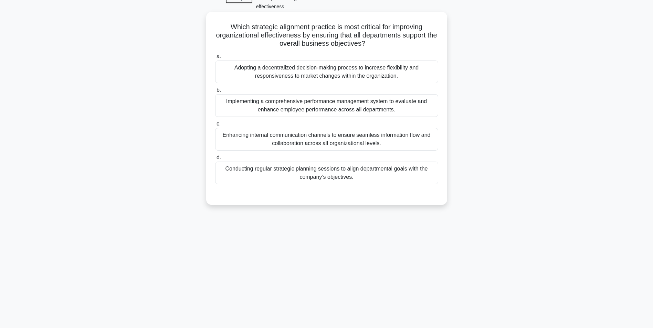
scroll to position [0, 0]
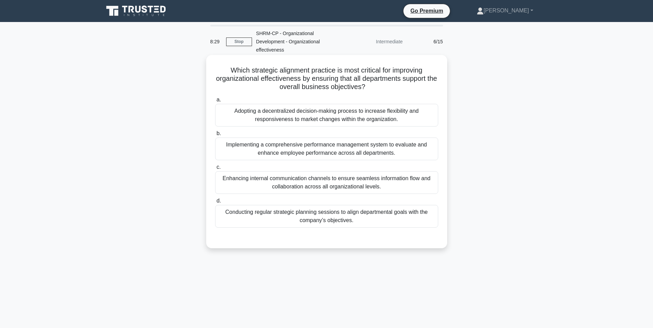
click at [351, 181] on div "Enhancing internal communication channels to ensure seamless information flow a…" at bounding box center [326, 182] width 223 height 23
click at [215, 170] on input "c. Enhancing internal communication channels to ensure seamless information flo…" at bounding box center [215, 167] width 0 height 4
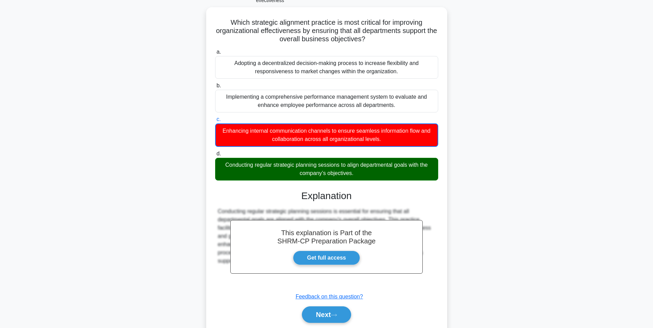
scroll to position [64, 0]
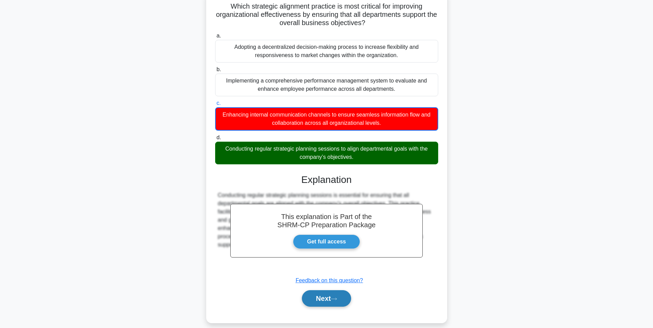
click at [337, 297] on icon at bounding box center [334, 299] width 6 height 4
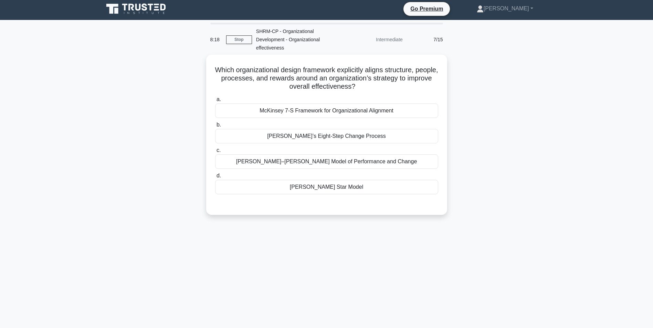
scroll to position [0, 0]
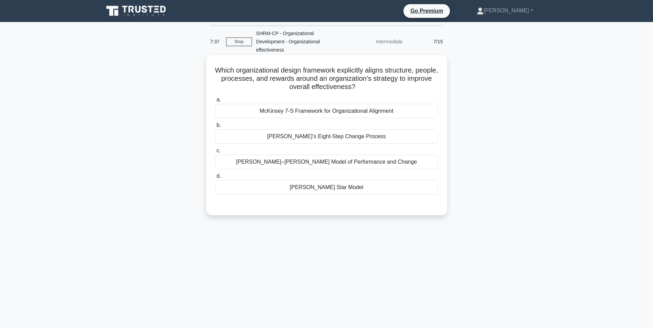
click at [303, 155] on div "Burke–Litwin Model of Performance and Change" at bounding box center [326, 162] width 223 height 14
click at [215, 153] on input "c. Burke–Litwin Model of Performance and Change" at bounding box center [215, 151] width 0 height 4
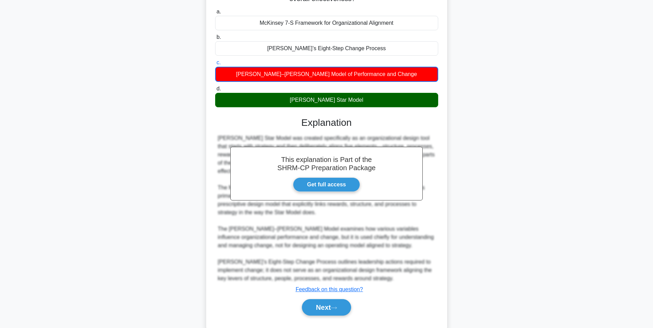
scroll to position [89, 0]
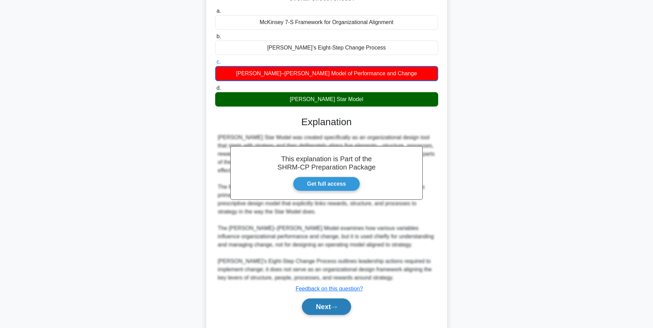
click at [329, 299] on button "Next" at bounding box center [326, 307] width 49 height 17
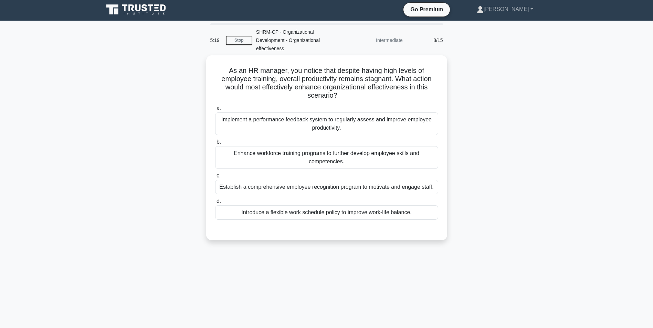
scroll to position [0, 0]
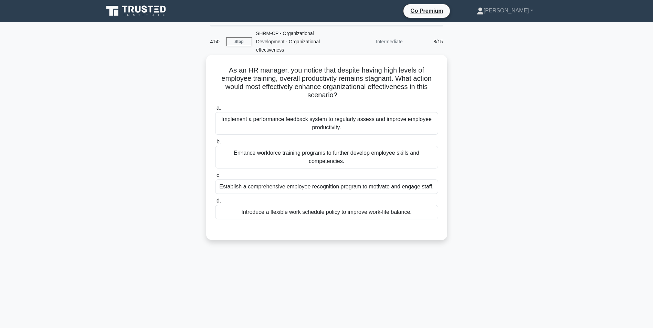
click at [285, 118] on div "Implement a performance feedback system to regularly assess and improve employe…" at bounding box center [326, 123] width 223 height 23
click at [215, 110] on input "a. Implement a performance feedback system to regularly assess and improve empl…" at bounding box center [215, 108] width 0 height 4
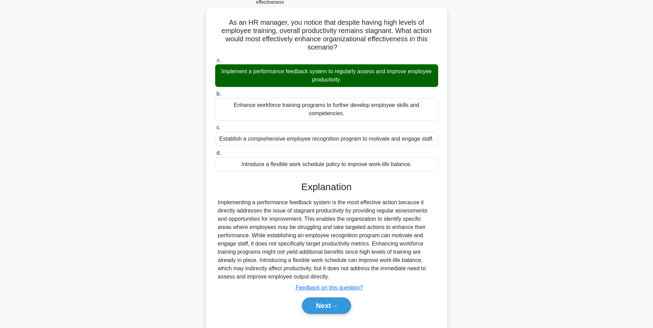
scroll to position [55, 0]
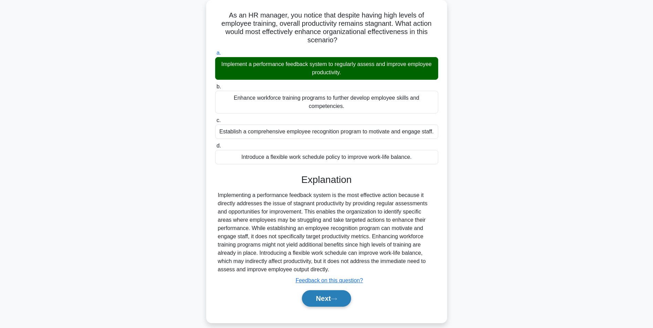
click at [322, 290] on button "Next" at bounding box center [326, 298] width 49 height 17
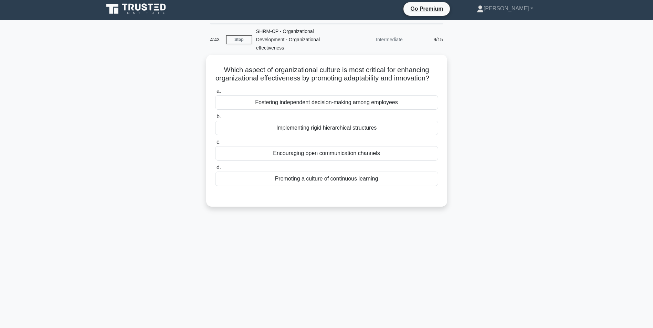
scroll to position [0, 0]
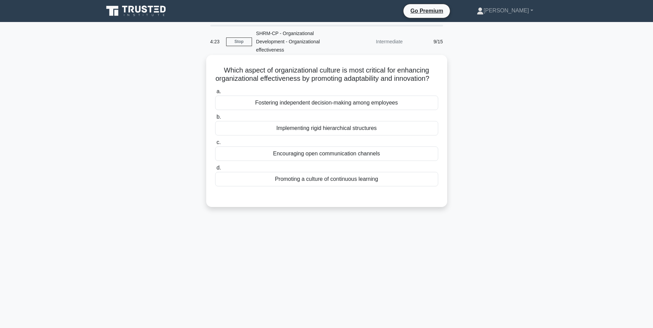
click at [380, 103] on div "Fostering independent decision-making among employees" at bounding box center [326, 103] width 223 height 14
click at [215, 94] on input "a. Fostering independent decision-making among employees" at bounding box center [215, 91] width 0 height 4
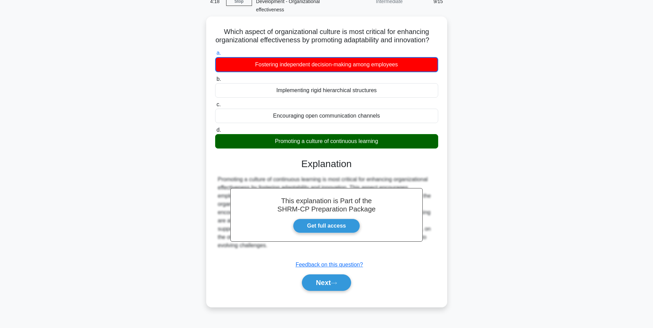
scroll to position [43, 0]
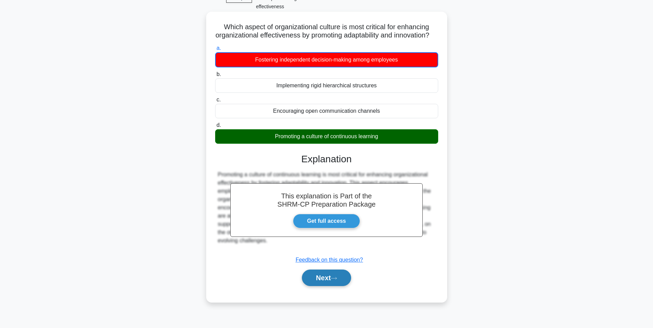
click at [322, 283] on button "Next" at bounding box center [326, 278] width 49 height 17
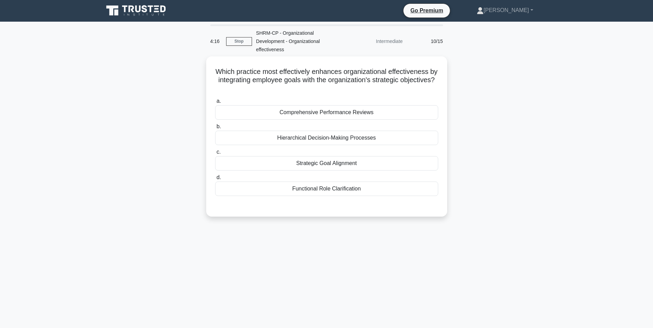
scroll to position [0, 0]
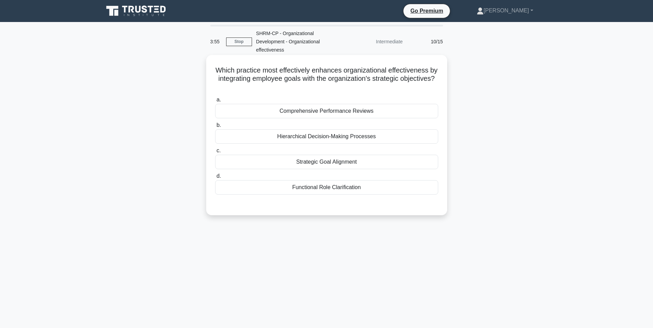
click at [324, 156] on div "Strategic Goal Alignment" at bounding box center [326, 162] width 223 height 14
click at [215, 153] on input "c. Strategic Goal Alignment" at bounding box center [215, 151] width 0 height 4
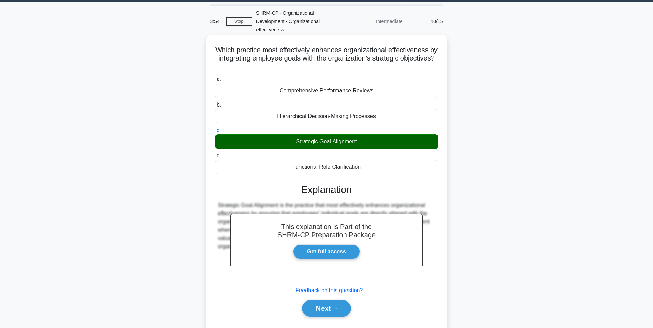
scroll to position [43, 0]
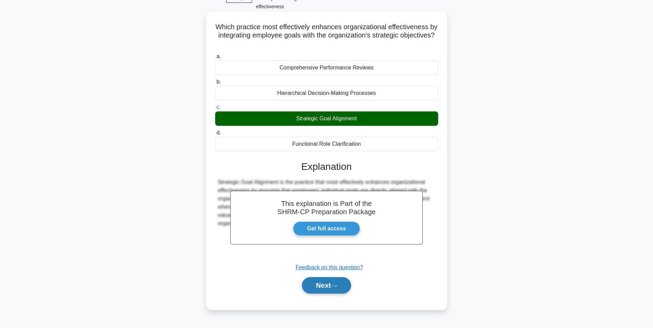
click at [326, 279] on button "Next" at bounding box center [326, 285] width 49 height 17
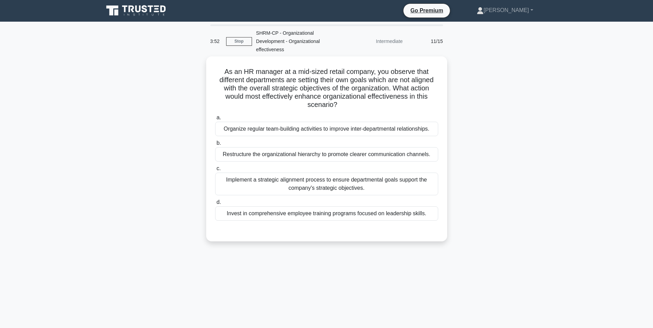
scroll to position [0, 0]
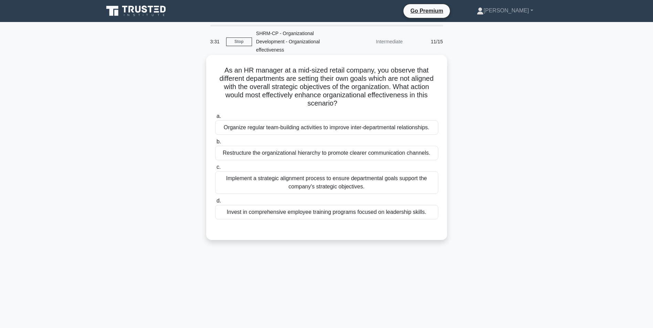
click at [248, 180] on div "Implement a strategic alignment process to ensure departmental goals support th…" at bounding box center [326, 182] width 223 height 23
click at [215, 170] on input "c. Implement a strategic alignment process to ensure departmental goals support…" at bounding box center [215, 167] width 0 height 4
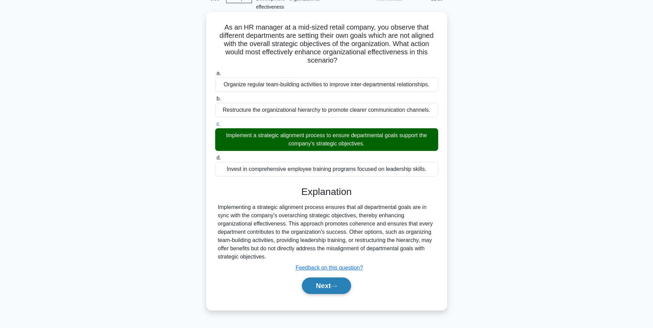
scroll to position [43, 0]
click at [318, 278] on button "Next" at bounding box center [326, 285] width 49 height 17
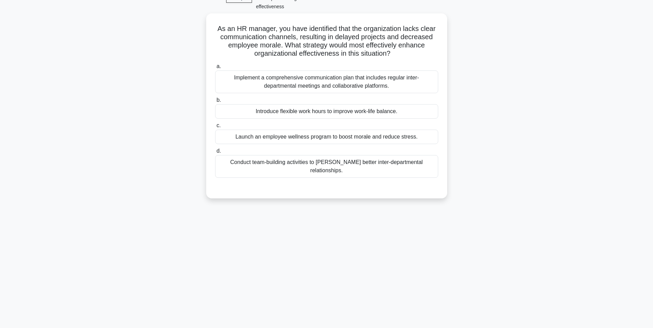
scroll to position [0, 0]
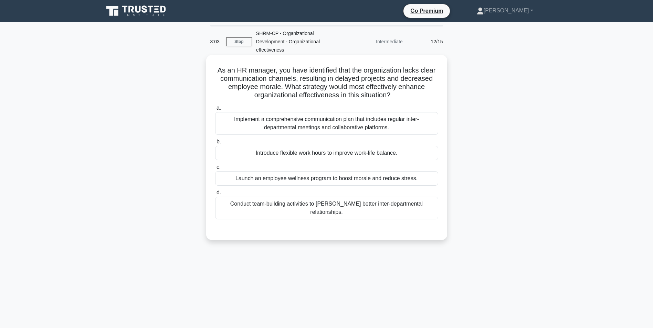
click at [405, 116] on div "Implement a comprehensive communication plan that includes regular inter-depart…" at bounding box center [326, 123] width 223 height 23
click at [215, 110] on input "a. Implement a comprehensive communication plan that includes regular inter-dep…" at bounding box center [215, 108] width 0 height 4
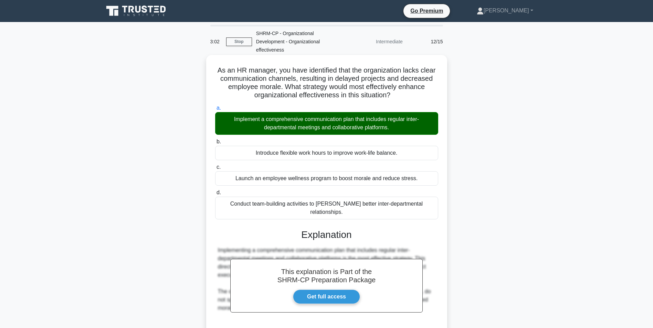
scroll to position [47, 0]
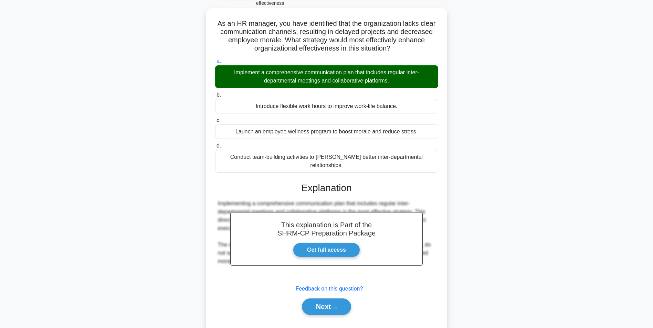
click at [322, 300] on div "Next" at bounding box center [326, 307] width 223 height 22
click at [321, 299] on button "Next" at bounding box center [326, 307] width 49 height 17
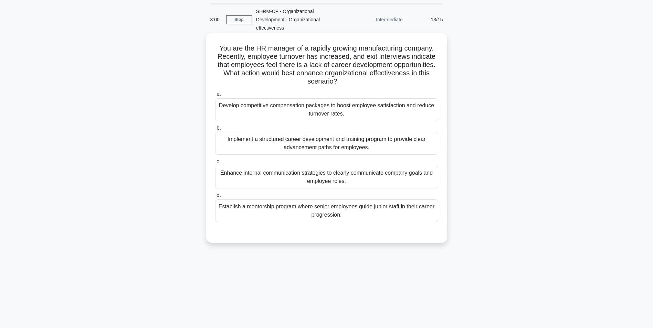
scroll to position [0, 0]
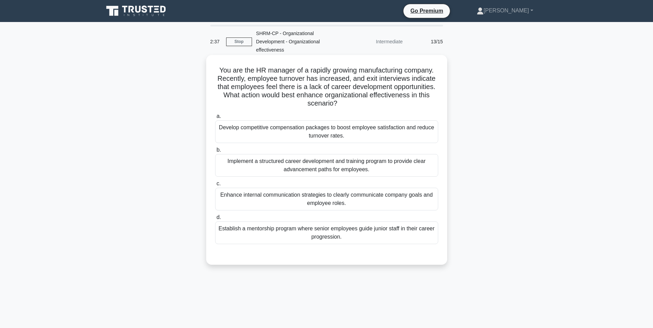
click at [260, 161] on div "Implement a structured career development and training program to provide clear…" at bounding box center [326, 165] width 223 height 23
click at [215, 152] on input "b. Implement a structured career development and training program to provide cl…" at bounding box center [215, 150] width 0 height 4
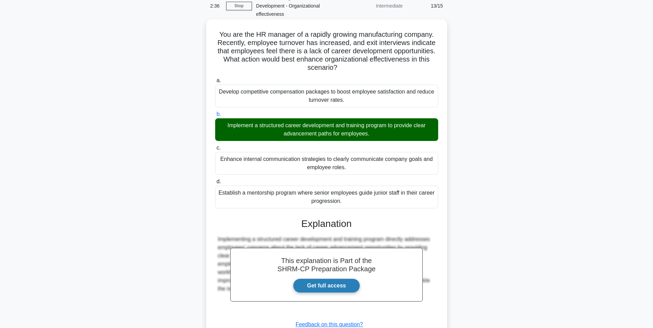
scroll to position [80, 0]
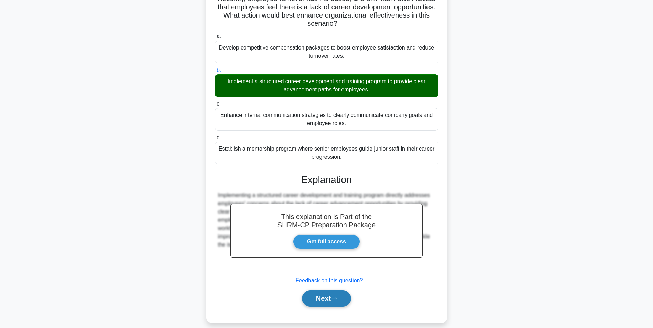
click at [320, 291] on button "Next" at bounding box center [326, 298] width 49 height 17
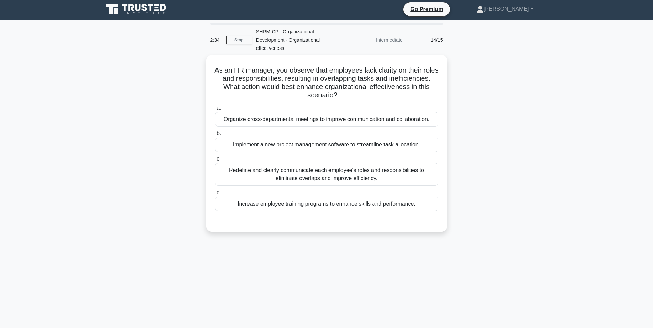
scroll to position [0, 0]
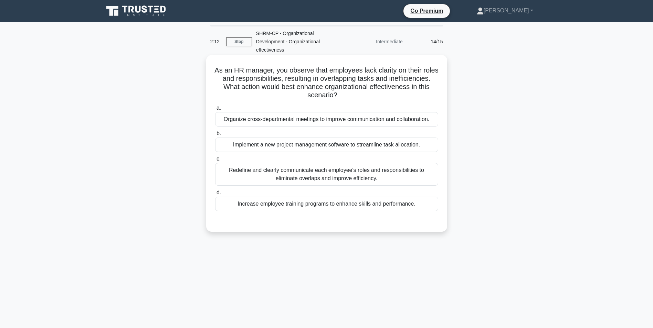
click at [258, 170] on div "Redefine and clearly communicate each employee's roles and responsibilities to …" at bounding box center [326, 174] width 223 height 23
click at [215, 161] on input "c. Redefine and clearly communicate each employee's roles and responsibilities …" at bounding box center [215, 159] width 0 height 4
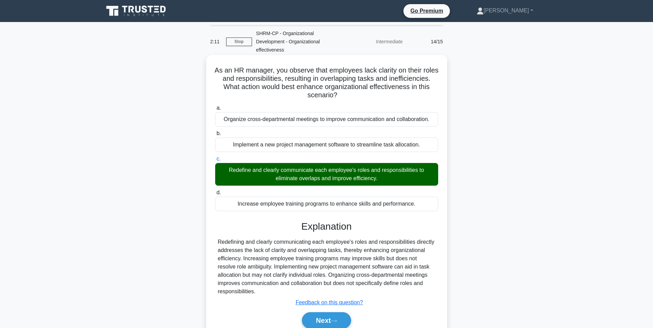
scroll to position [43, 0]
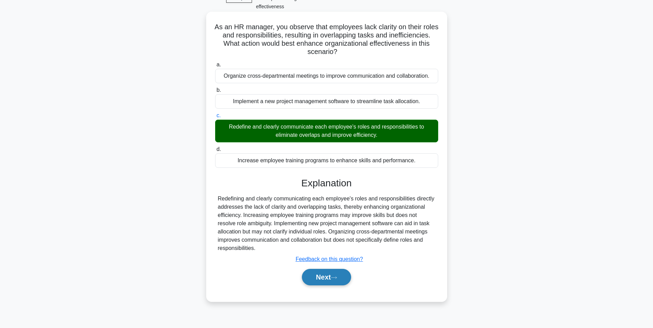
click at [331, 269] on button "Next" at bounding box center [326, 277] width 49 height 17
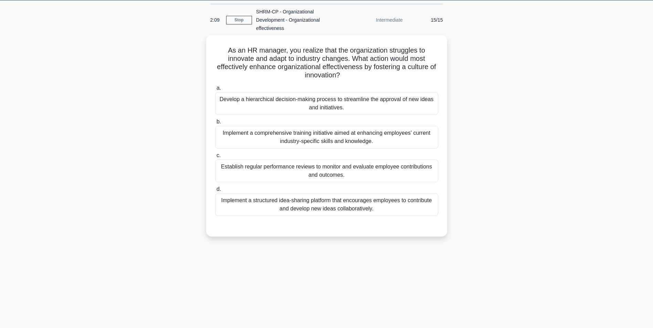
scroll to position [0, 0]
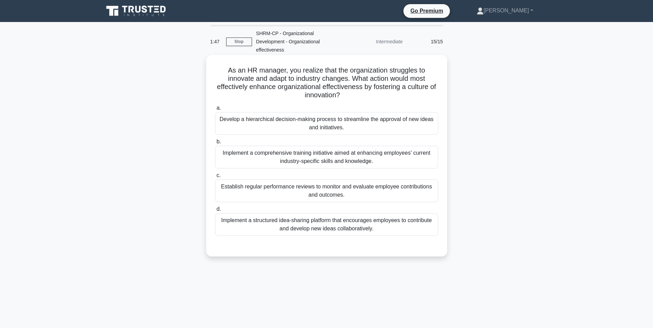
click at [376, 219] on div "Implement a structured idea-sharing platform that encourages employees to contr…" at bounding box center [326, 224] width 223 height 23
click at [215, 212] on input "d. Implement a structured idea-sharing platform that encourages employees to co…" at bounding box center [215, 209] width 0 height 4
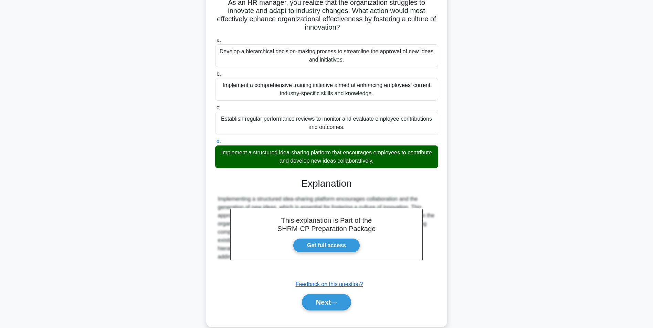
scroll to position [72, 0]
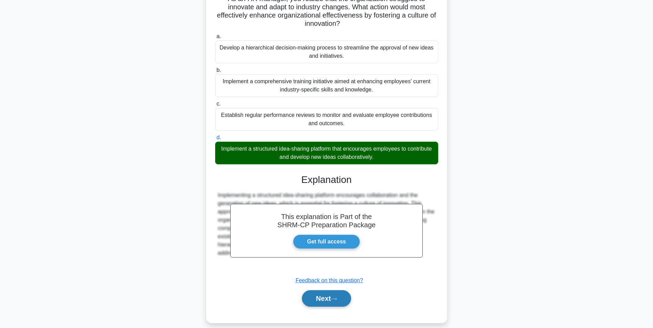
click at [318, 290] on button "Next" at bounding box center [326, 298] width 49 height 17
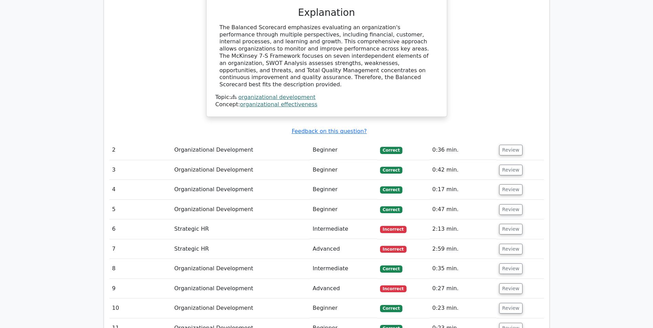
scroll to position [688, 0]
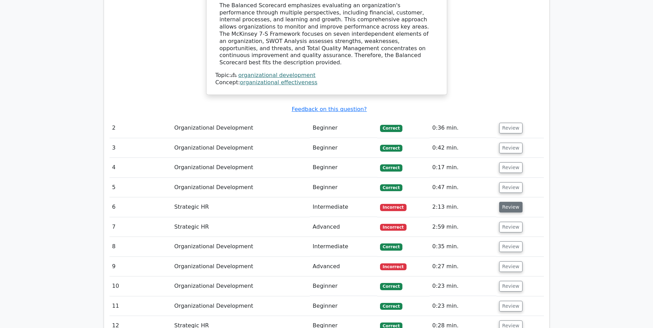
click at [510, 202] on button "Review" at bounding box center [510, 207] width 23 height 11
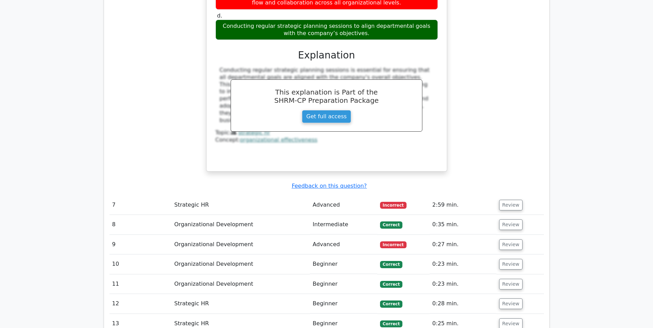
scroll to position [1032, 0]
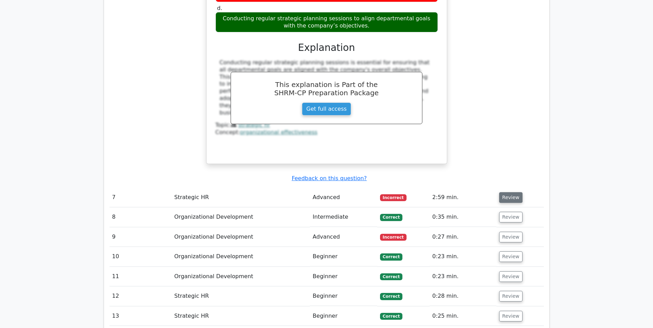
click at [505, 192] on button "Review" at bounding box center [510, 197] width 23 height 11
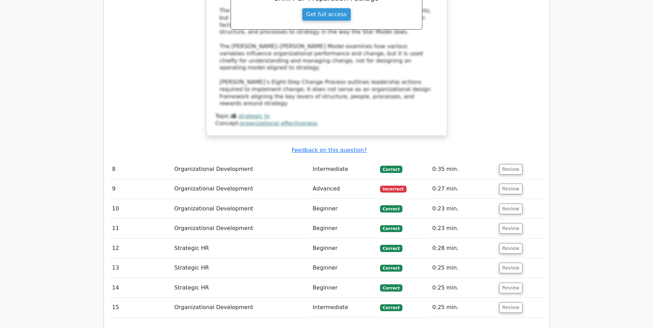
scroll to position [1445, 0]
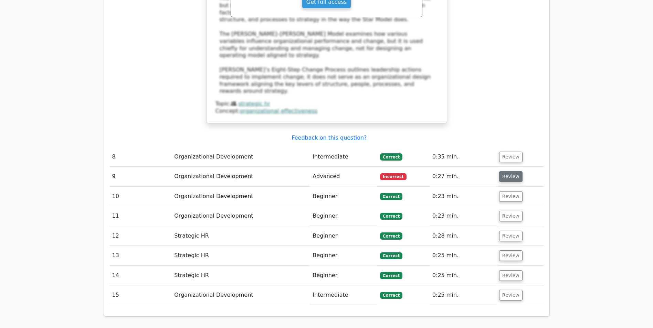
click at [505, 171] on button "Review" at bounding box center [510, 176] width 23 height 11
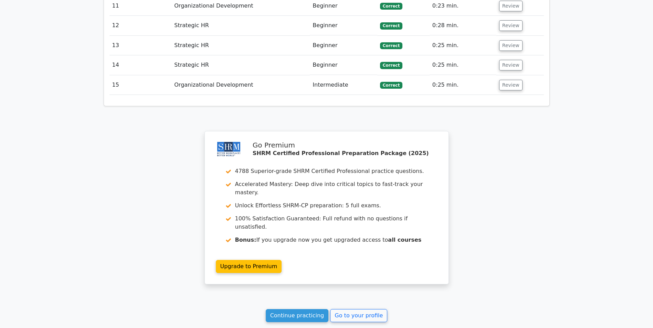
scroll to position [1977, 0]
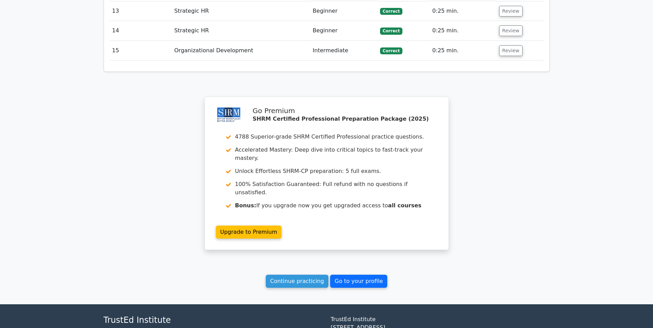
click at [358, 275] on link "Go to your profile" at bounding box center [358, 281] width 57 height 13
